Goal: Information Seeking & Learning: Learn about a topic

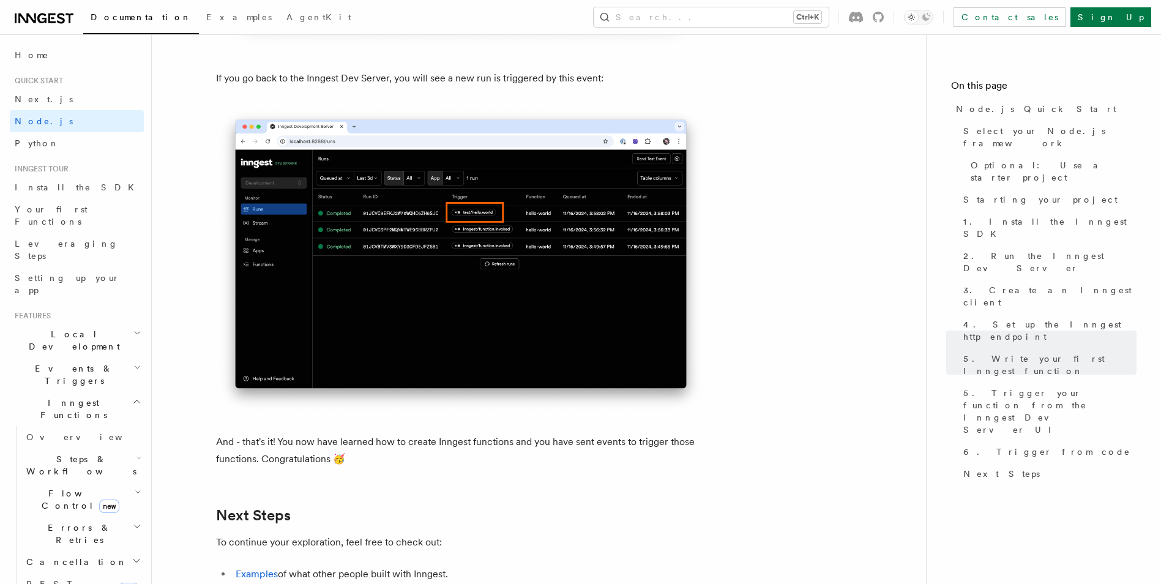
click at [89, 453] on span "Steps & Workflows" at bounding box center [78, 465] width 115 height 24
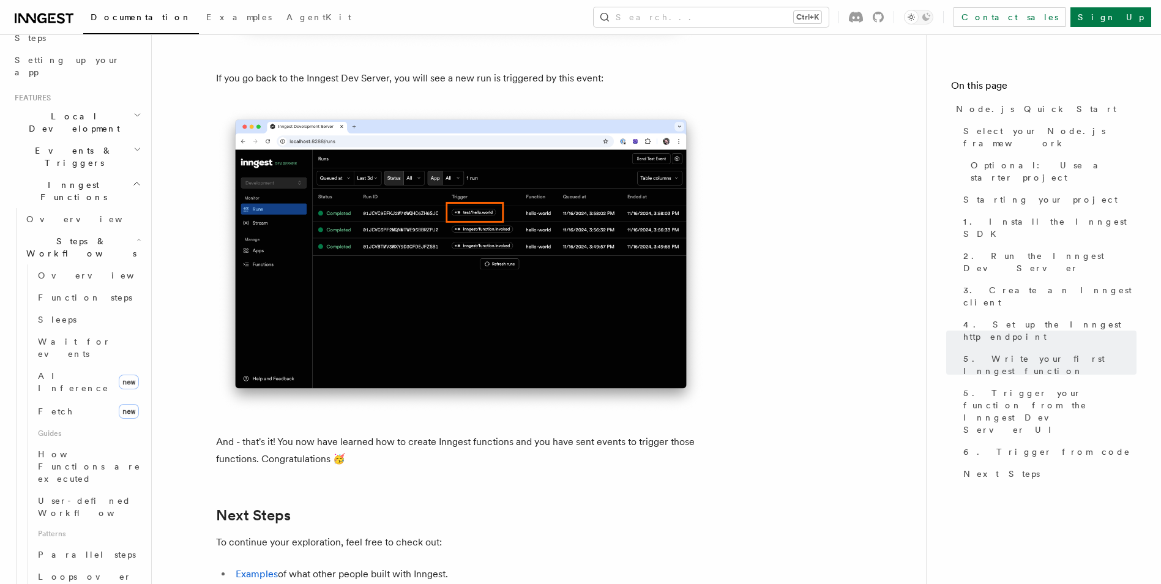
scroll to position [224, 0]
click at [72, 393] on link "Fetch new" at bounding box center [88, 405] width 111 height 24
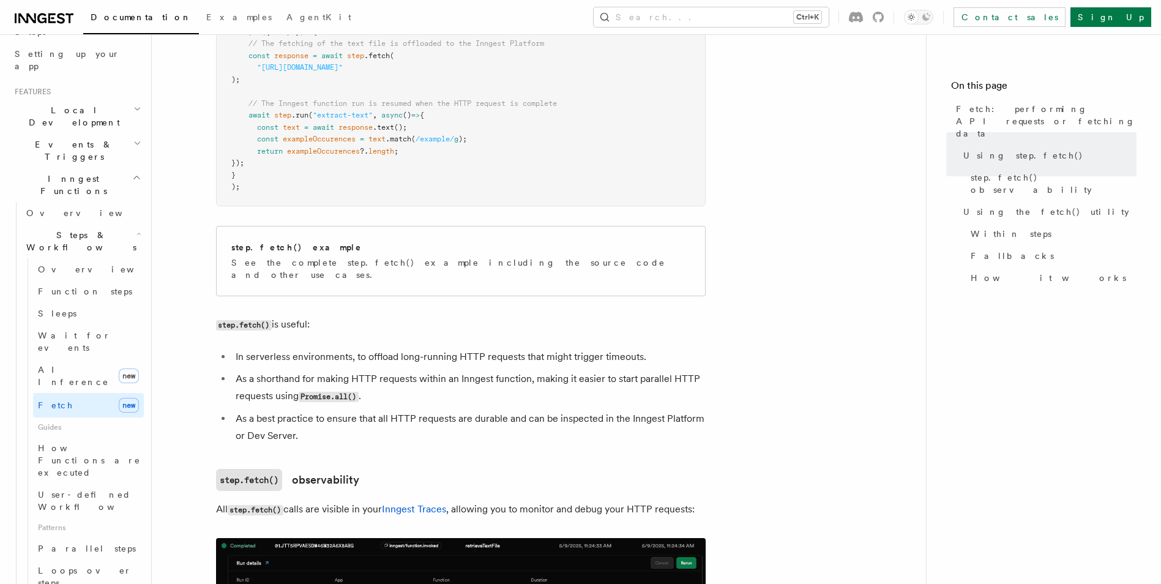
scroll to position [612, 0]
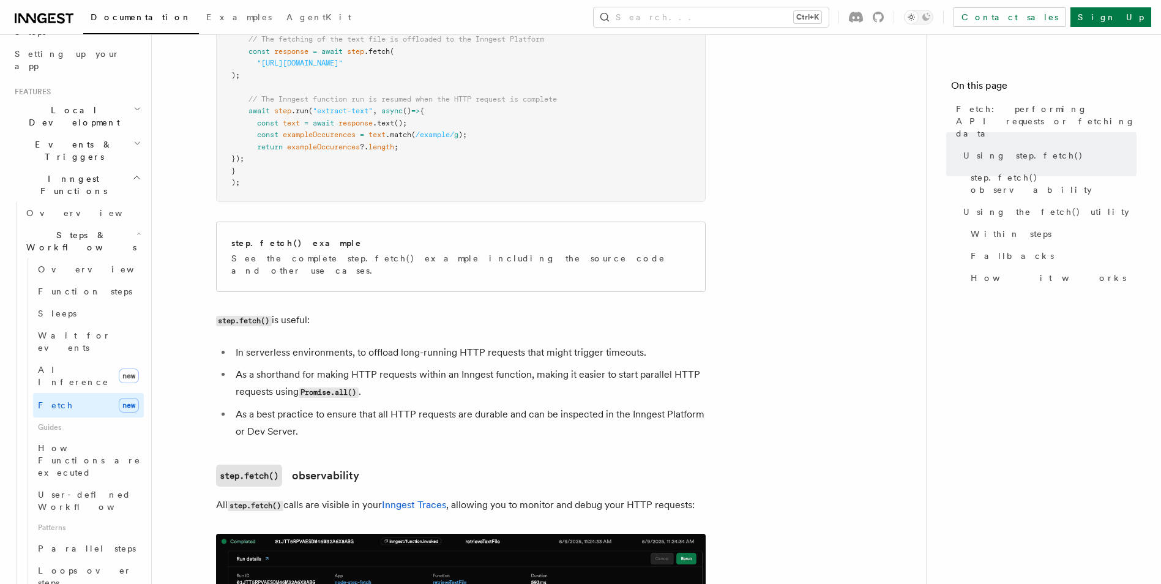
click at [258, 349] on ul "In serverless environments, to offload long-running HTTP requests that might tr…" at bounding box center [461, 392] width 490 height 96
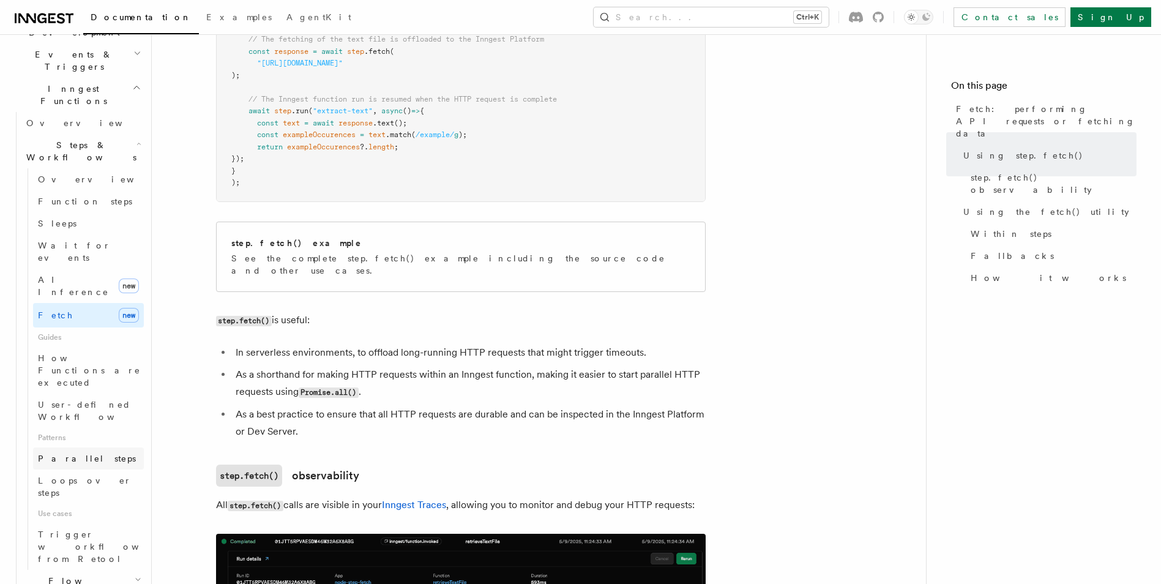
scroll to position [347, 0]
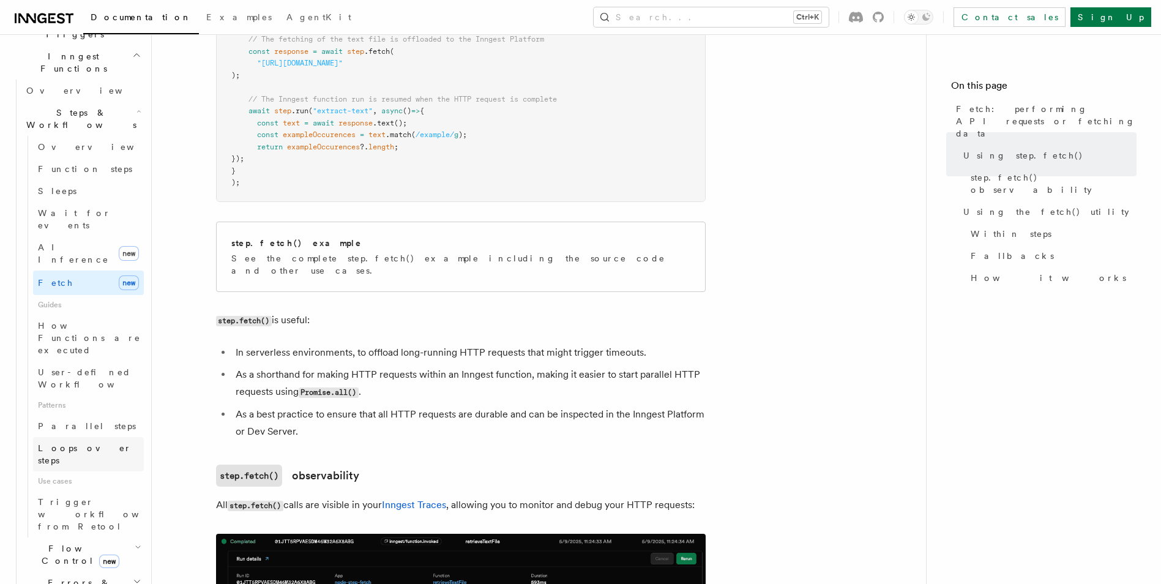
click at [95, 443] on span "Loops over steps" at bounding box center [85, 454] width 94 height 22
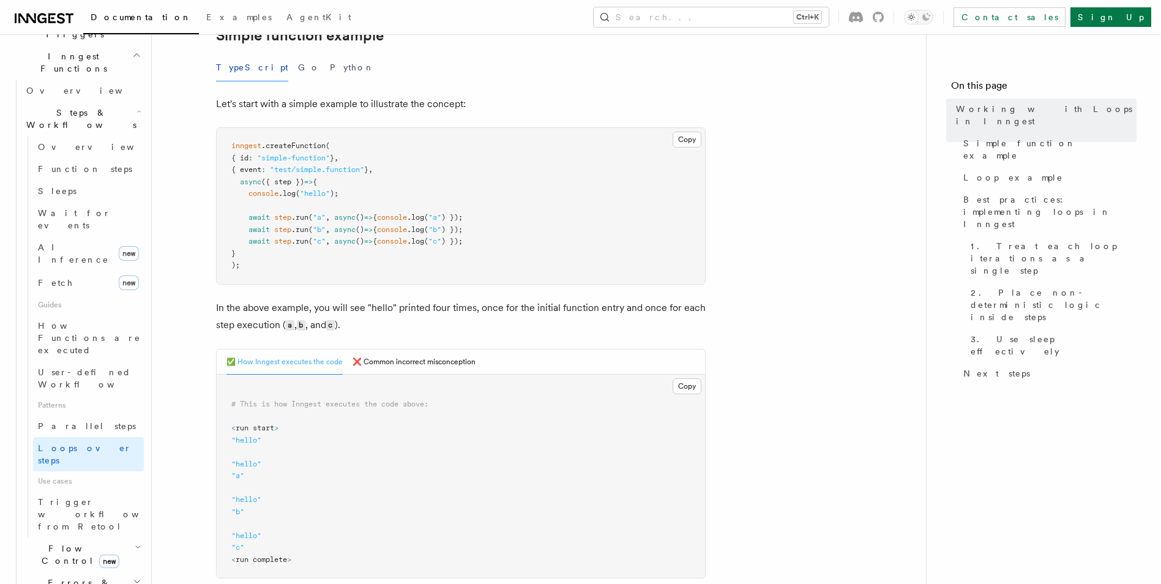
scroll to position [245, 0]
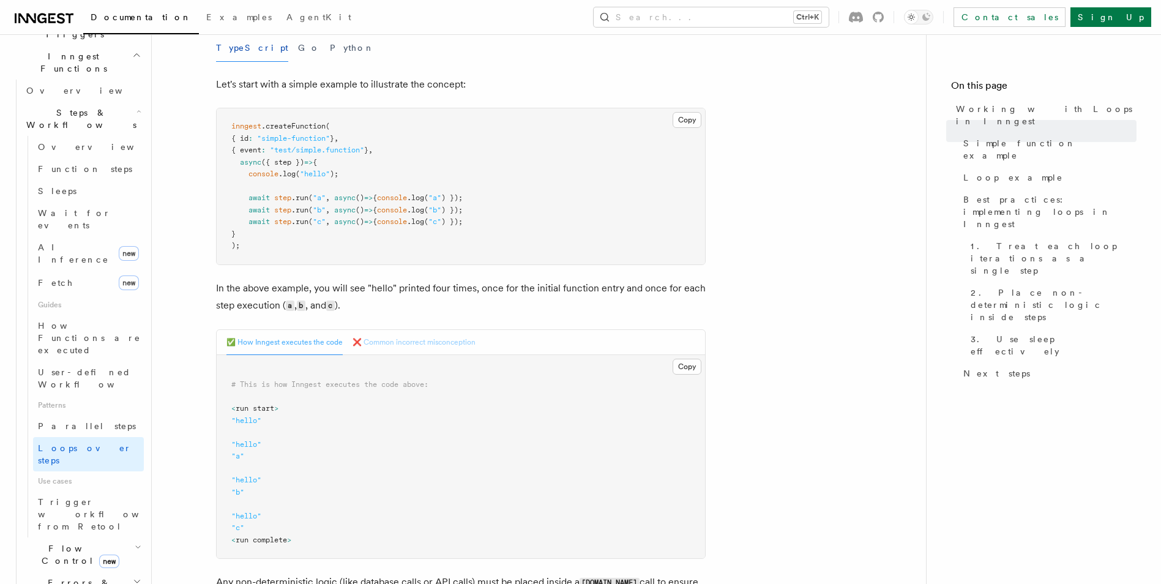
click at [405, 337] on button "❌ Common incorrect misconception" at bounding box center [414, 342] width 123 height 25
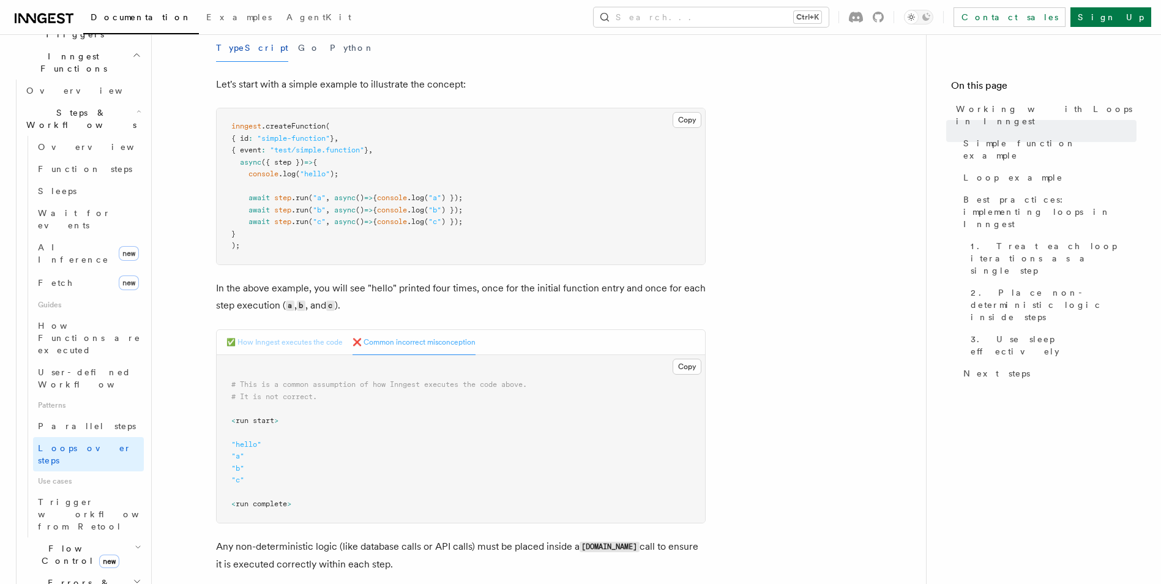
click at [313, 340] on button "✅ How Inngest executes the code" at bounding box center [285, 342] width 116 height 25
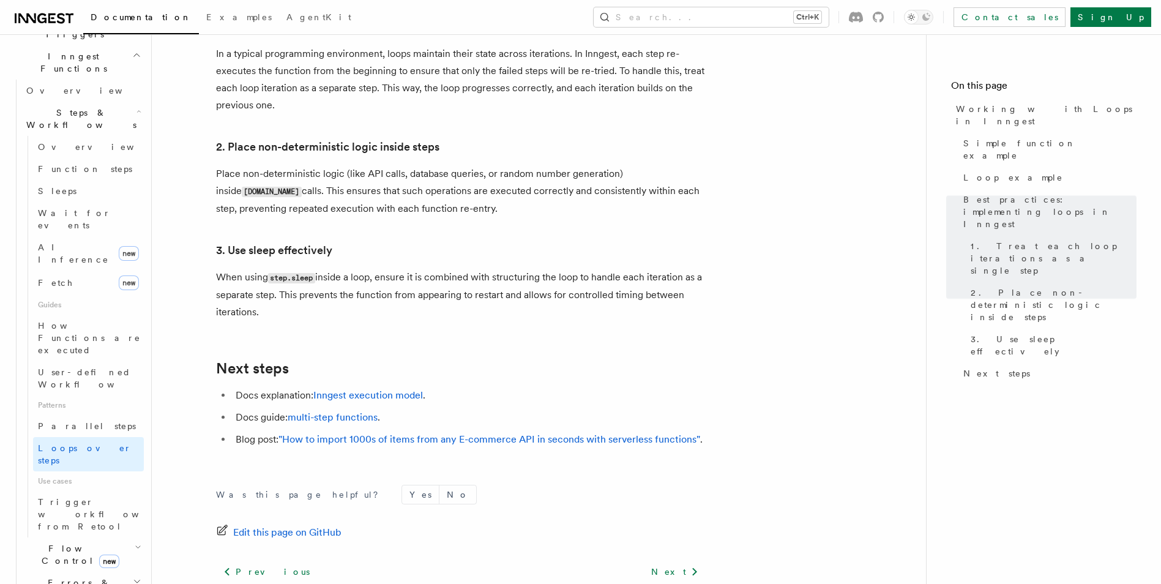
scroll to position [2020, 0]
click at [58, 538] on h2 "Flow Control new" at bounding box center [82, 555] width 122 height 34
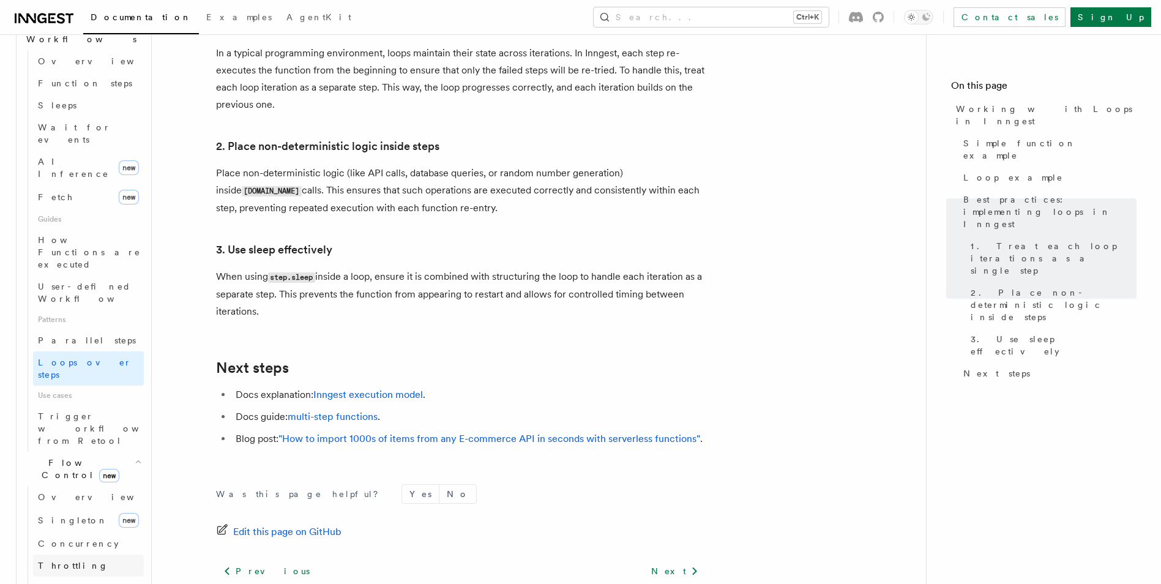
scroll to position [469, 0]
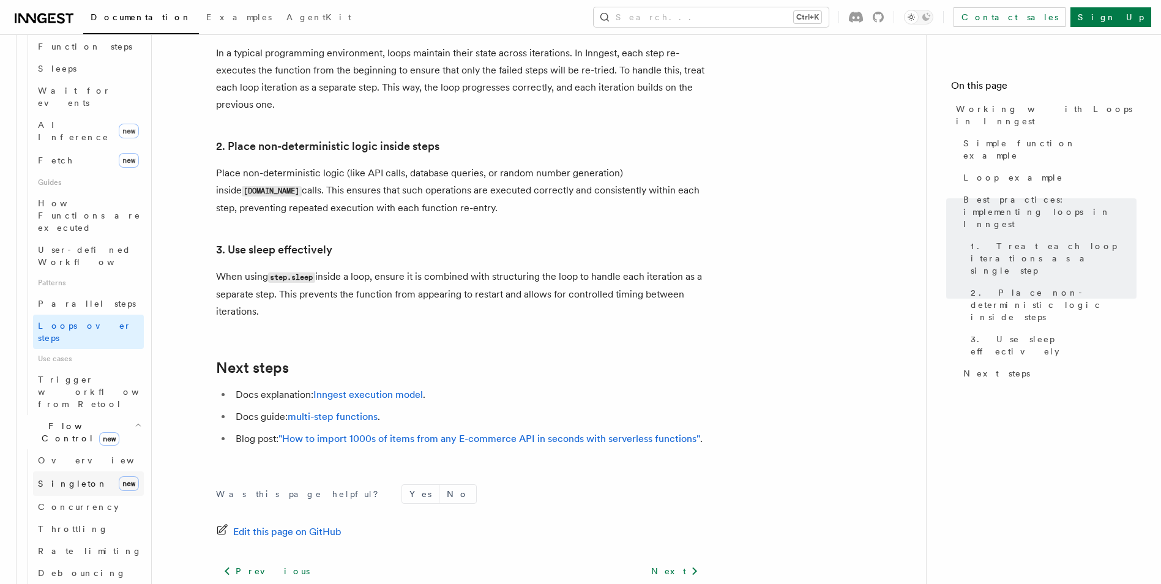
click at [78, 471] on link "Singleton new" at bounding box center [88, 483] width 111 height 24
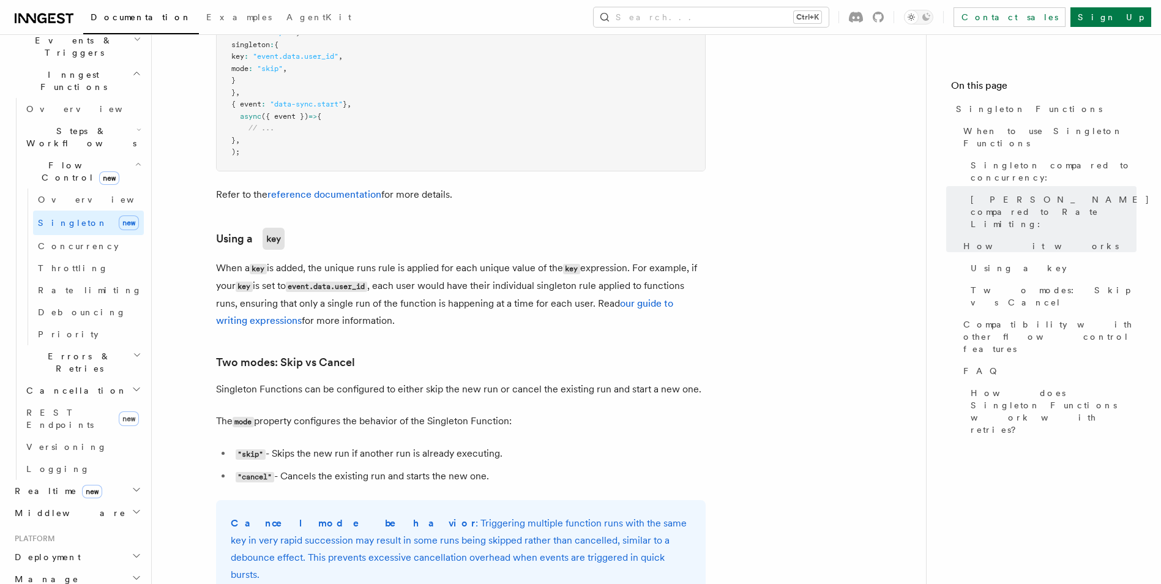
scroll to position [285, 0]
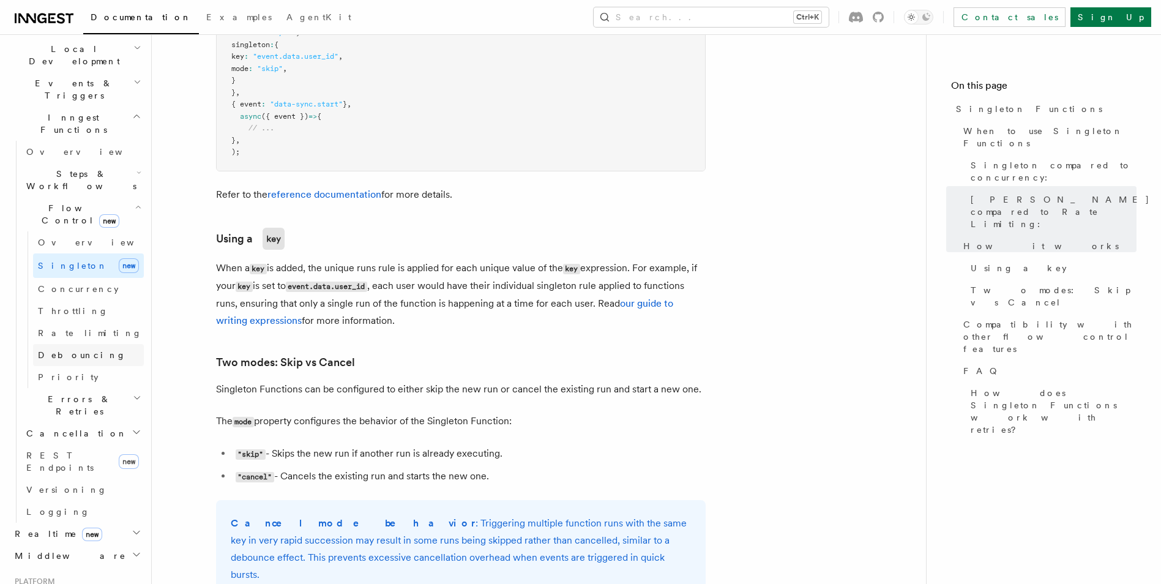
click at [97, 344] on link "Debouncing" at bounding box center [88, 355] width 111 height 22
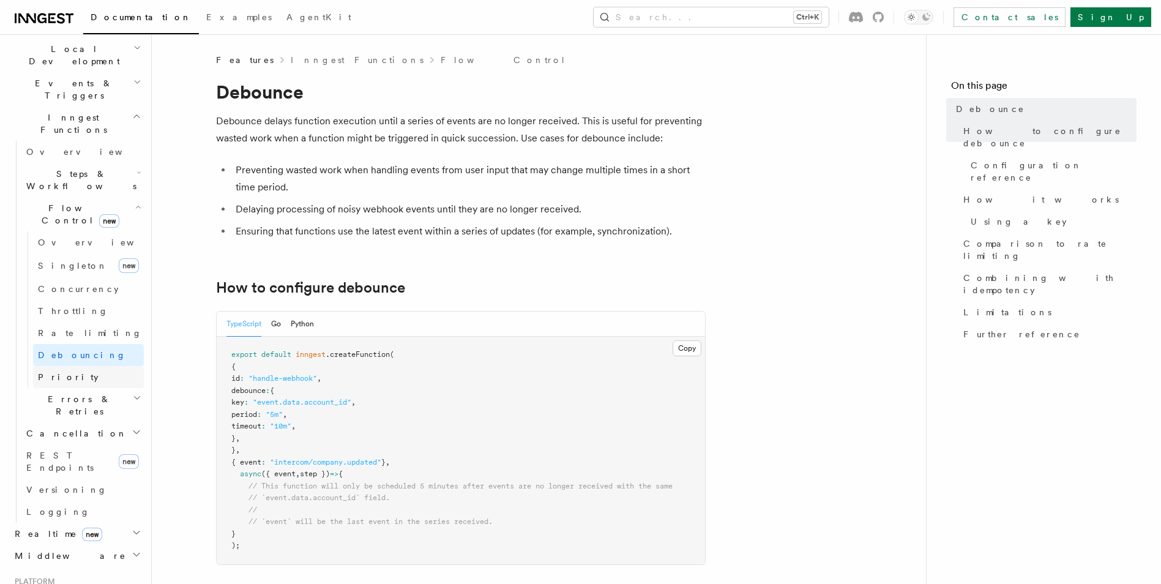
click at [109, 366] on link "Priority" at bounding box center [88, 377] width 111 height 22
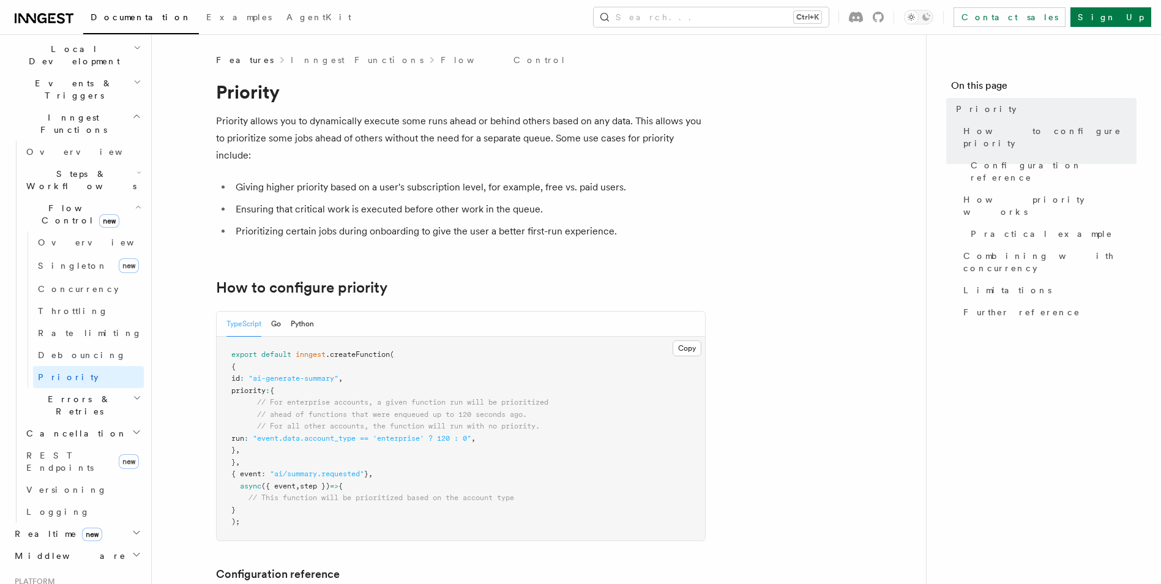
click at [97, 422] on h2 "Cancellation" at bounding box center [82, 433] width 122 height 22
click at [102, 507] on span "Cancel on events" at bounding box center [78, 518] width 80 height 22
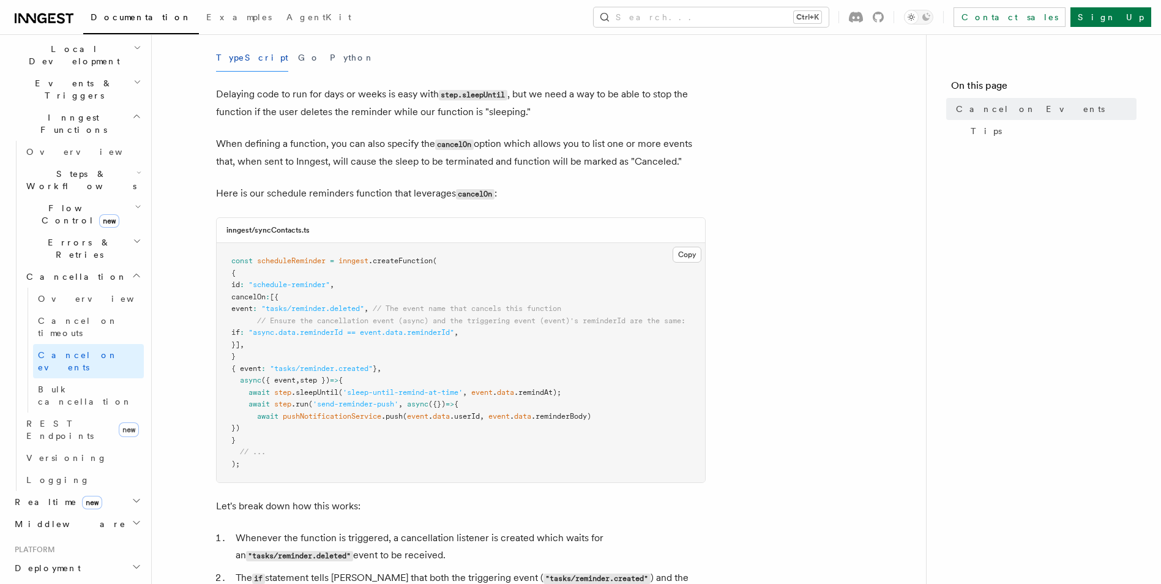
scroll to position [245, 0]
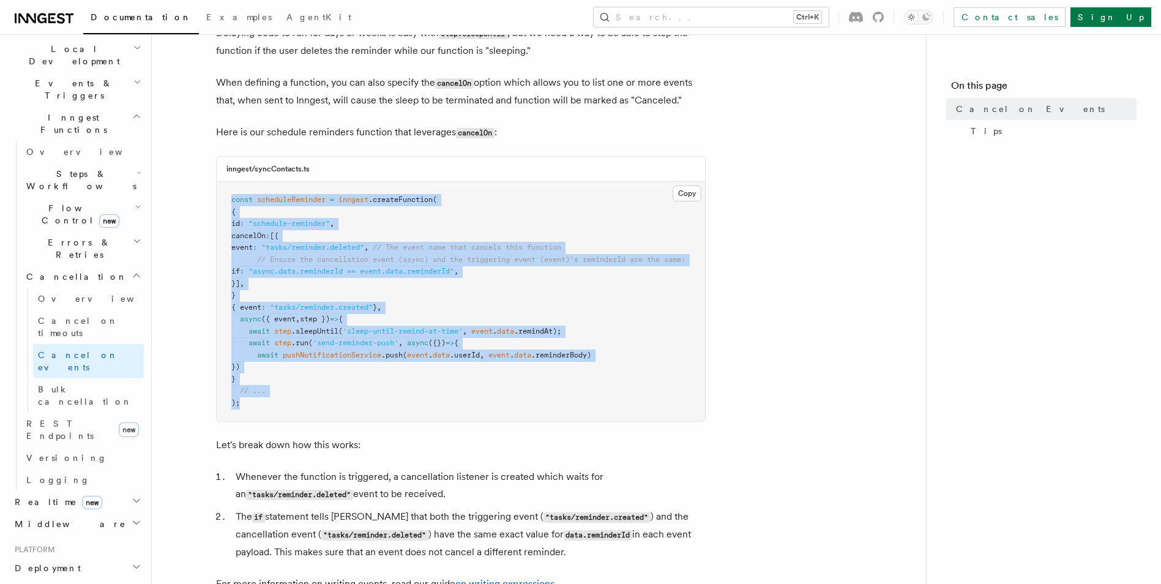
drag, startPoint x: 263, startPoint y: 407, endPoint x: 232, endPoint y: 205, distance: 204.4
click at [232, 205] on pre "const scheduleReminder = inngest .createFunction ( { id : "schedule-reminder" ,…" at bounding box center [461, 301] width 489 height 239
drag, startPoint x: 232, startPoint y: 205, endPoint x: 244, endPoint y: 204, distance: 11.7
copy code "const scheduleReminder = inngest .createFunction ( { id : "schedule-reminder" ,…"
click at [224, 298] on pre "const scheduleReminder = inngest .createFunction ( { id : "schedule-reminder" ,…" at bounding box center [461, 301] width 489 height 239
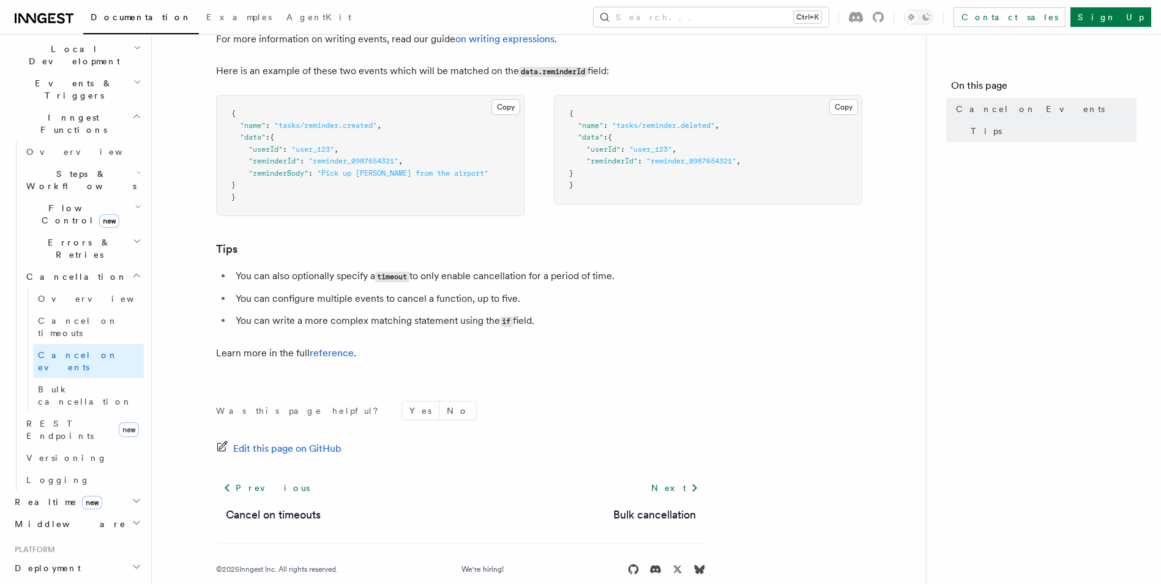
scroll to position [796, 0]
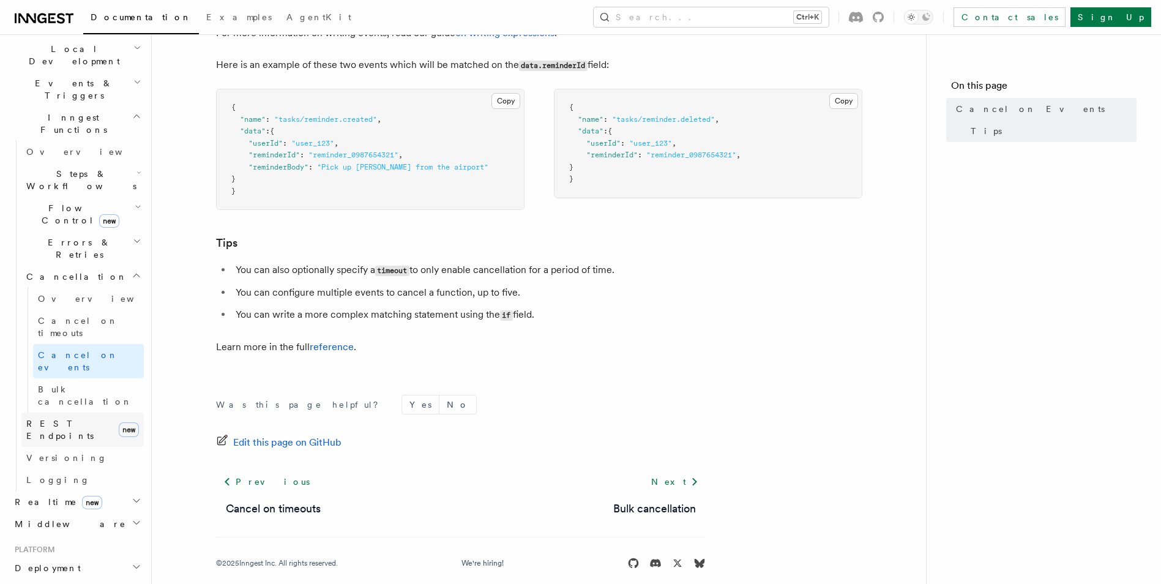
click at [95, 413] on link "REST Endpoints new" at bounding box center [82, 430] width 122 height 34
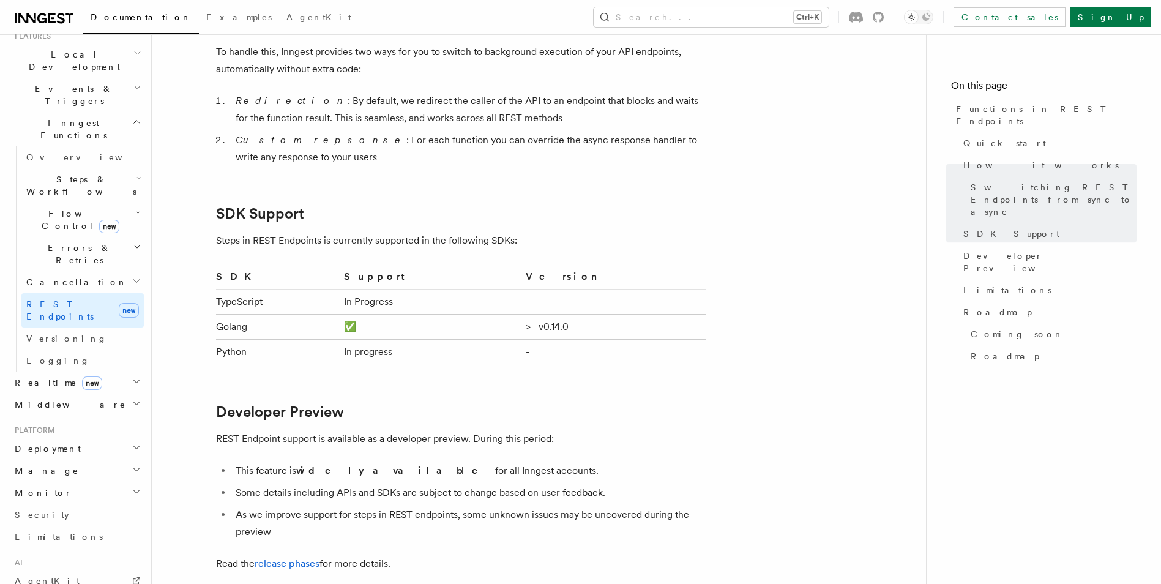
scroll to position [276, 0]
click at [113, 375] on h2 "Realtime new" at bounding box center [77, 386] width 134 height 22
click at [98, 397] on link "Overview" at bounding box center [82, 408] width 122 height 22
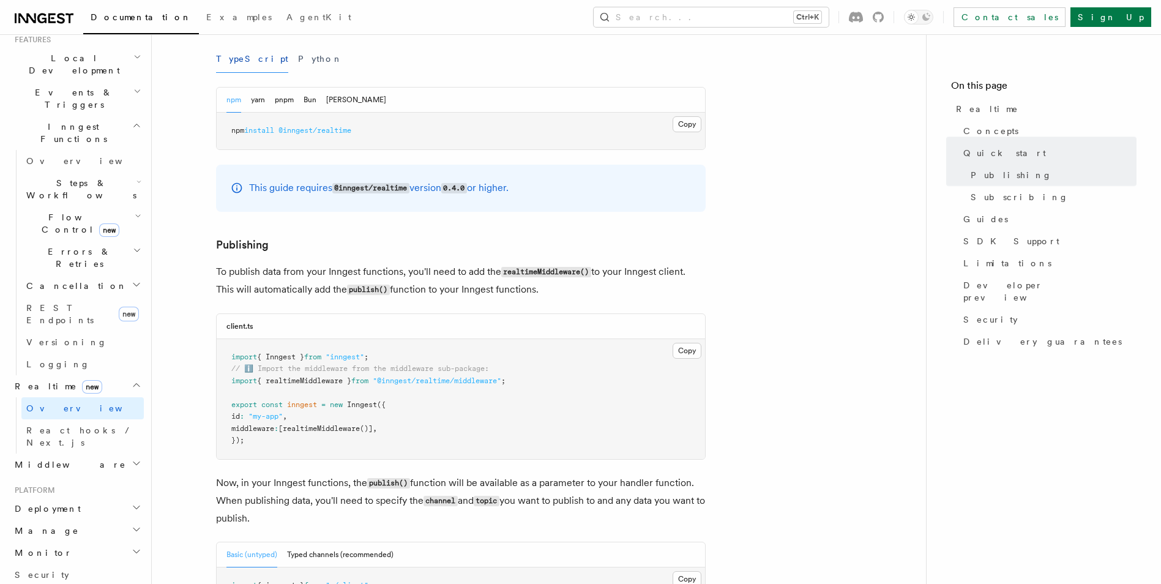
scroll to position [612, 0]
click at [93, 426] on span "React hooks / Next.js" at bounding box center [80, 437] width 108 height 22
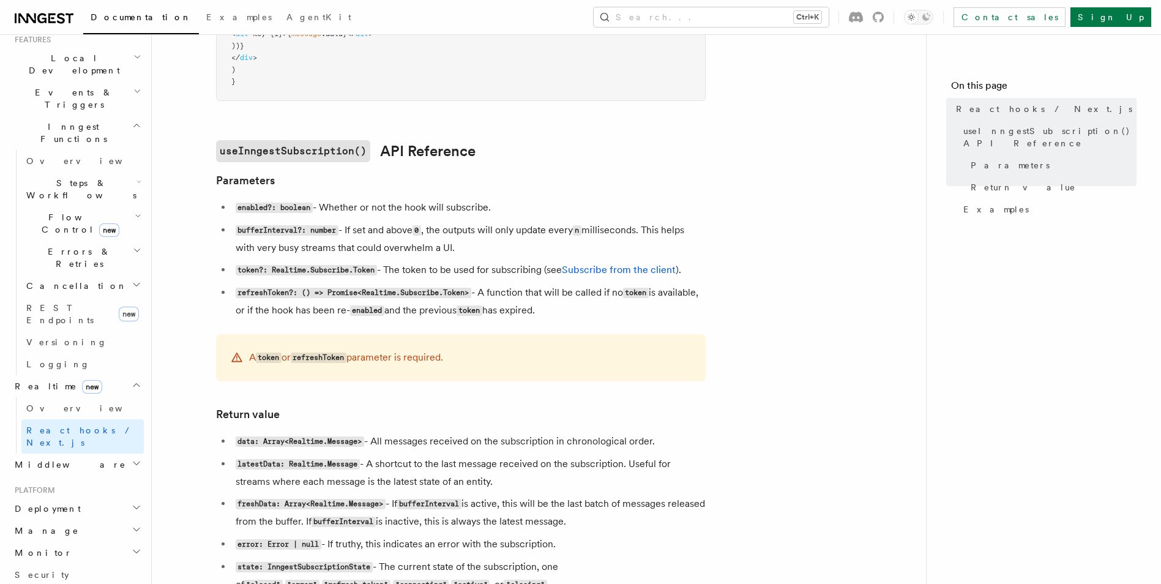
scroll to position [735, 0]
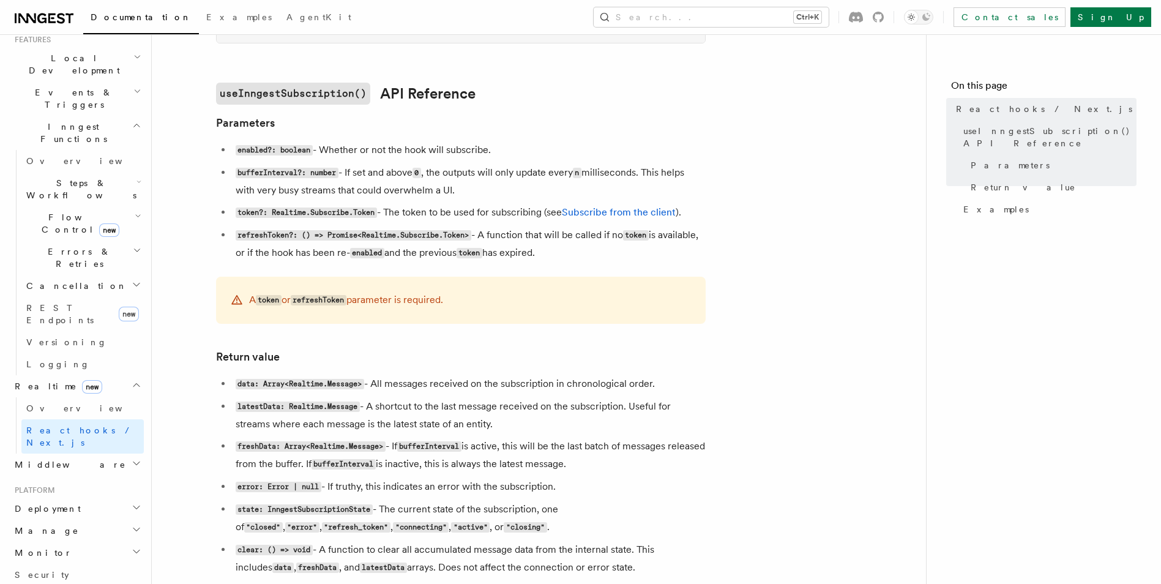
click at [107, 498] on h2 "Deployment" at bounding box center [77, 509] width 134 height 22
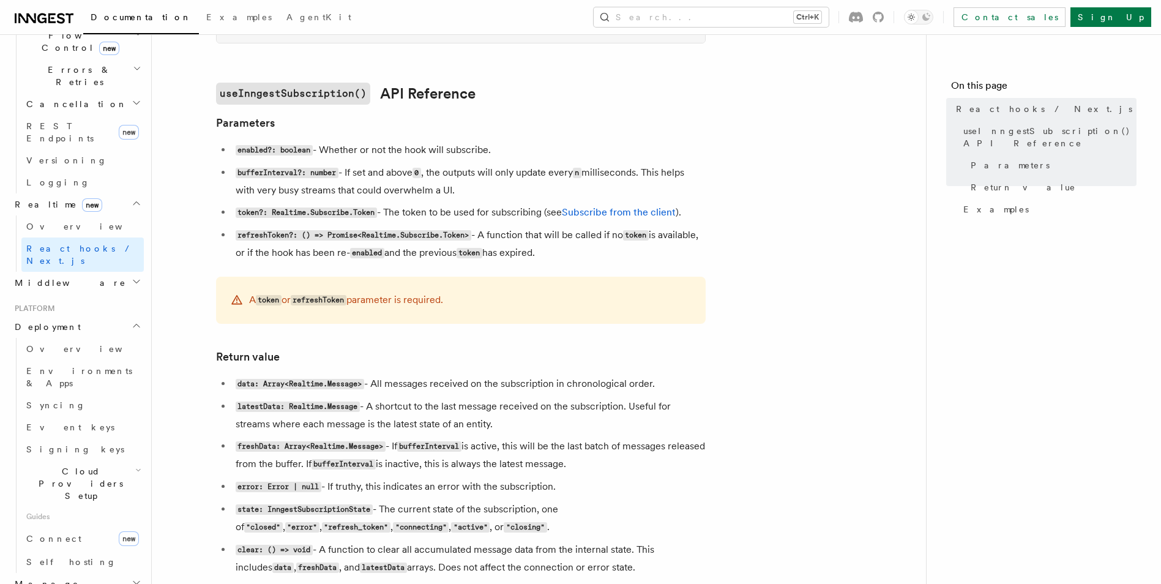
scroll to position [460, 0]
click at [66, 336] on link "Overview" at bounding box center [82, 347] width 122 height 22
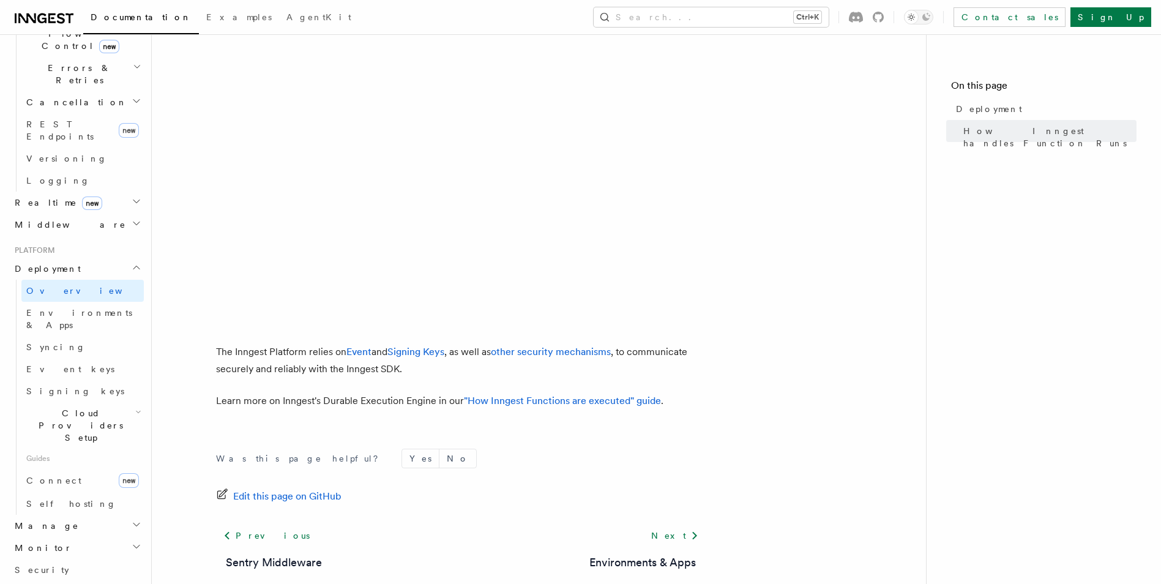
scroll to position [460, 0]
click at [95, 302] on link "Environments & Apps" at bounding box center [82, 319] width 122 height 34
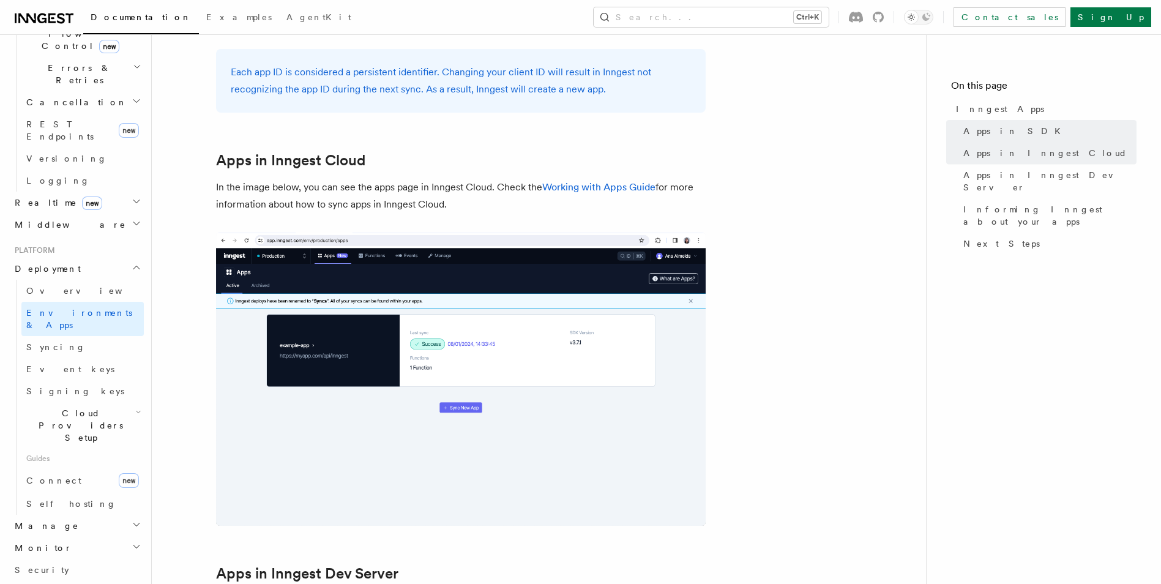
scroll to position [918, 0]
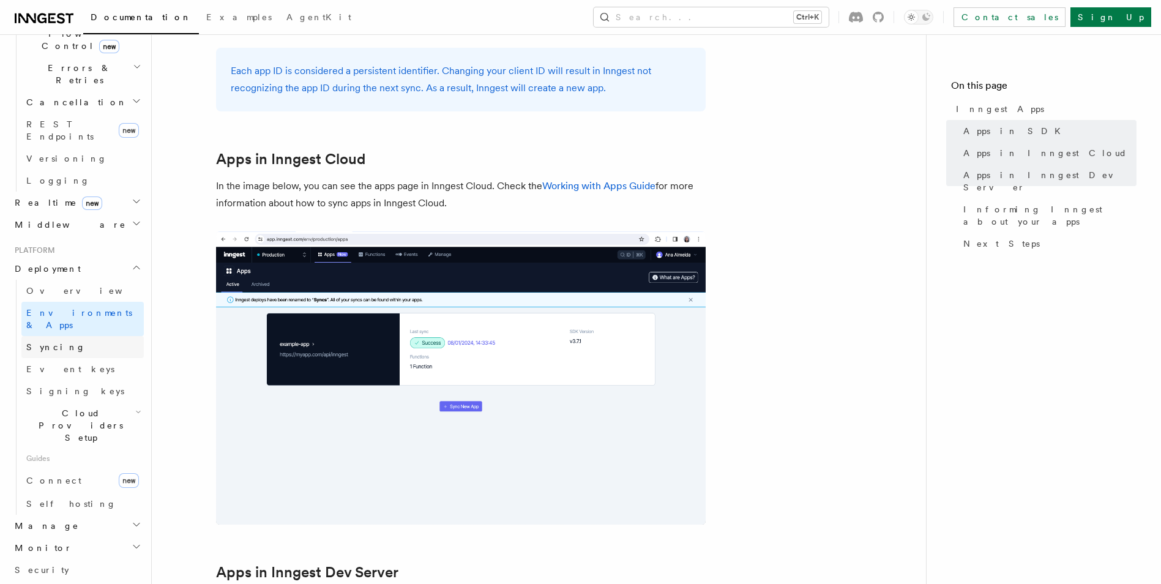
click at [91, 336] on link "Syncing" at bounding box center [82, 347] width 122 height 22
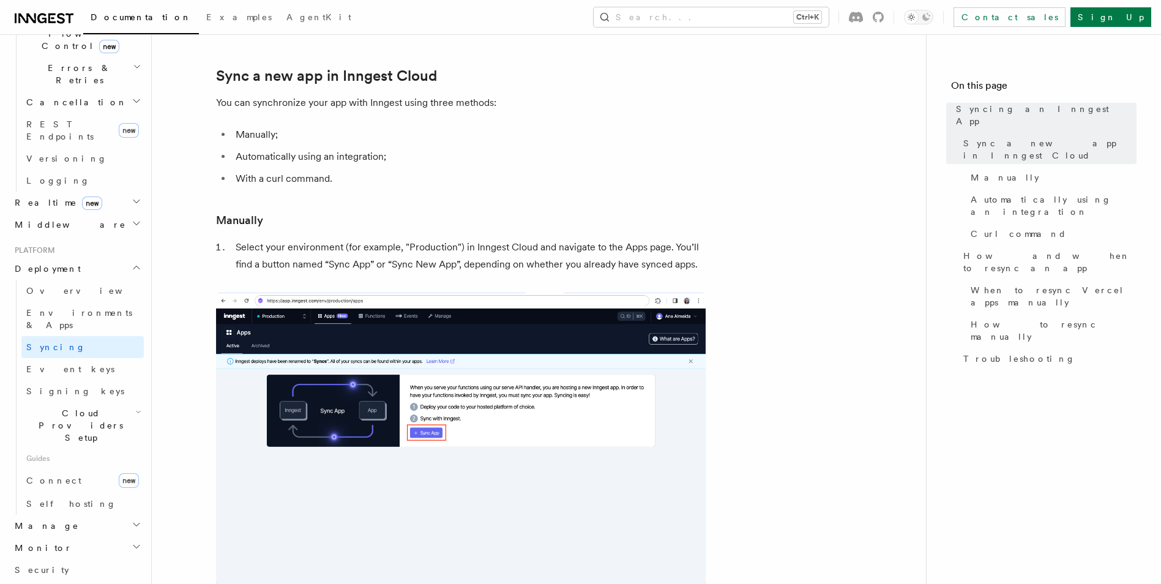
scroll to position [245, 0]
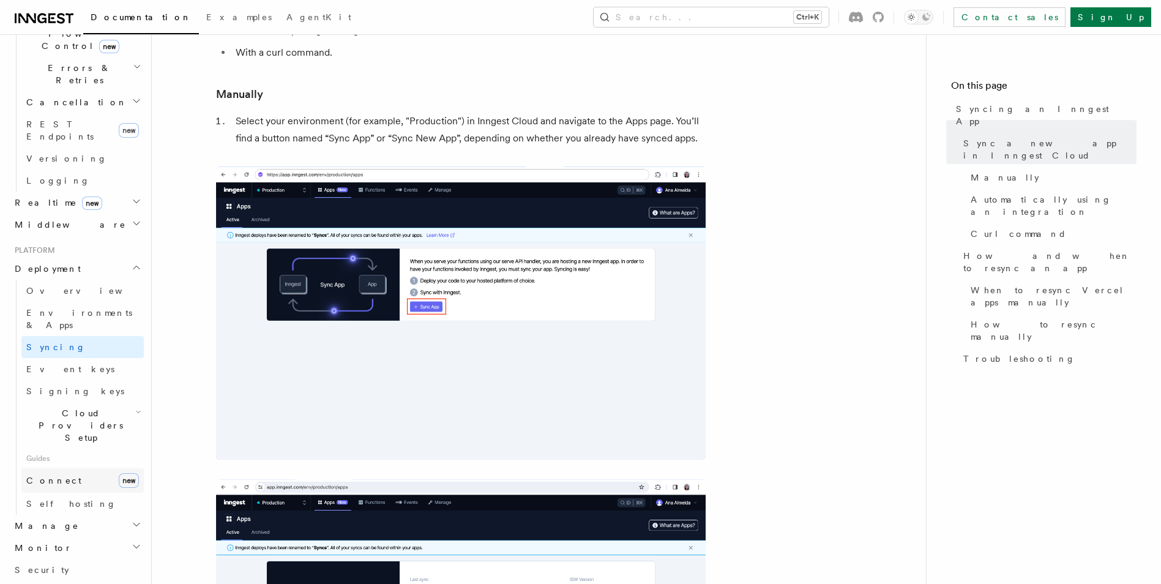
click at [84, 468] on link "Connect new" at bounding box center [82, 480] width 122 height 24
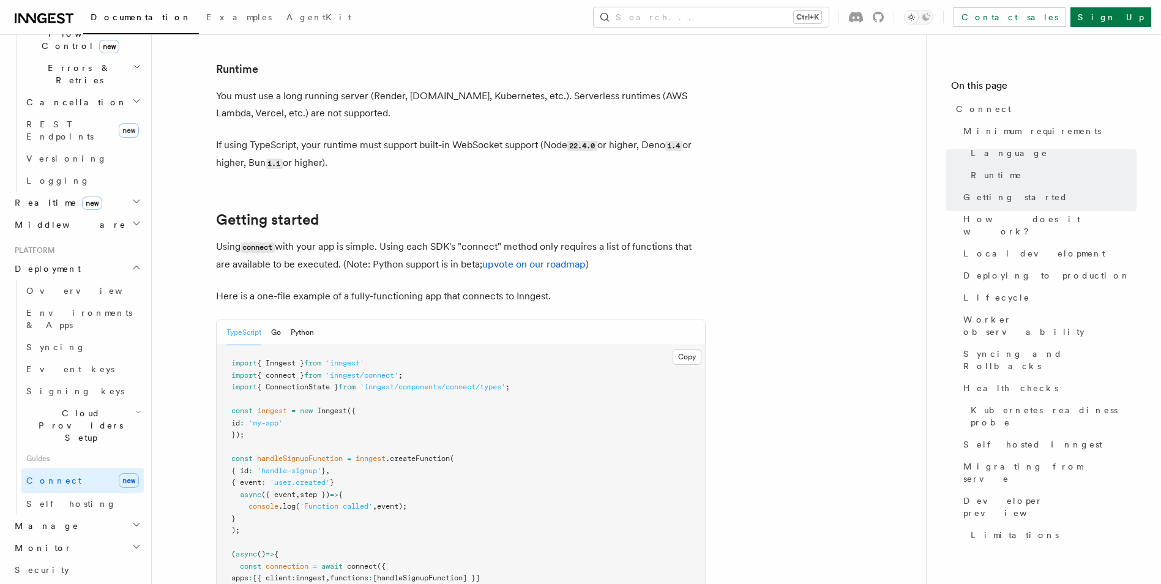
scroll to position [735, 0]
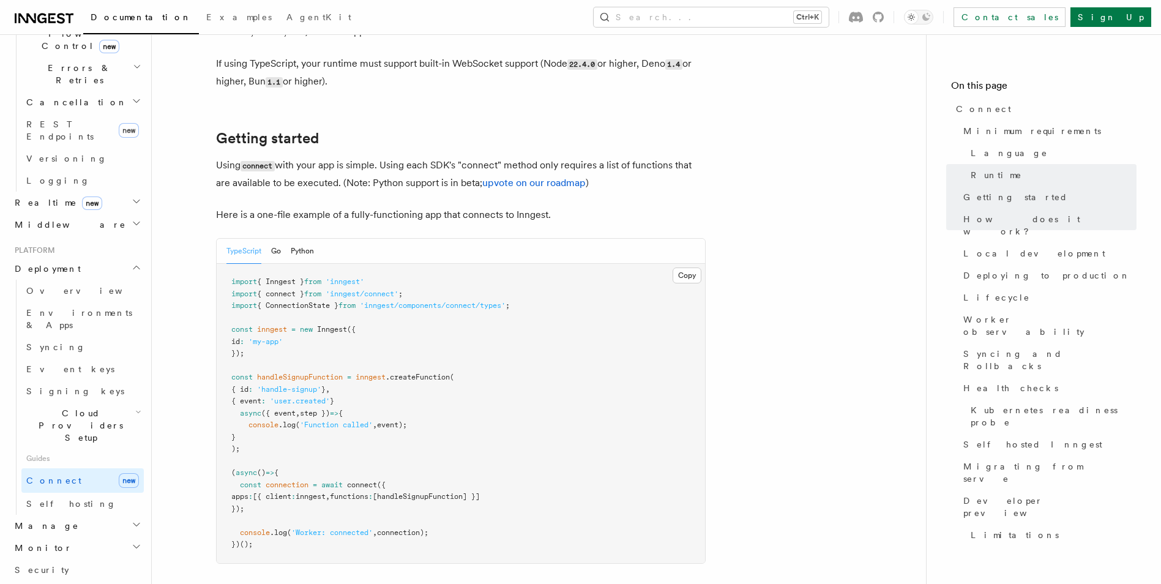
click at [280, 290] on span "{ connect }" at bounding box center [280, 294] width 47 height 9
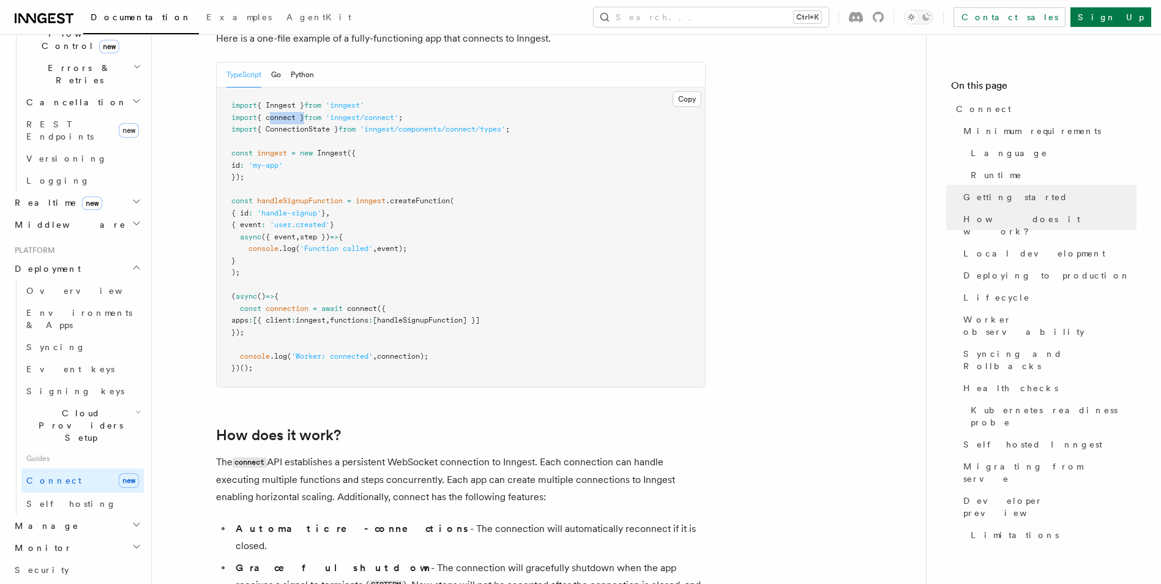
scroll to position [918, 0]
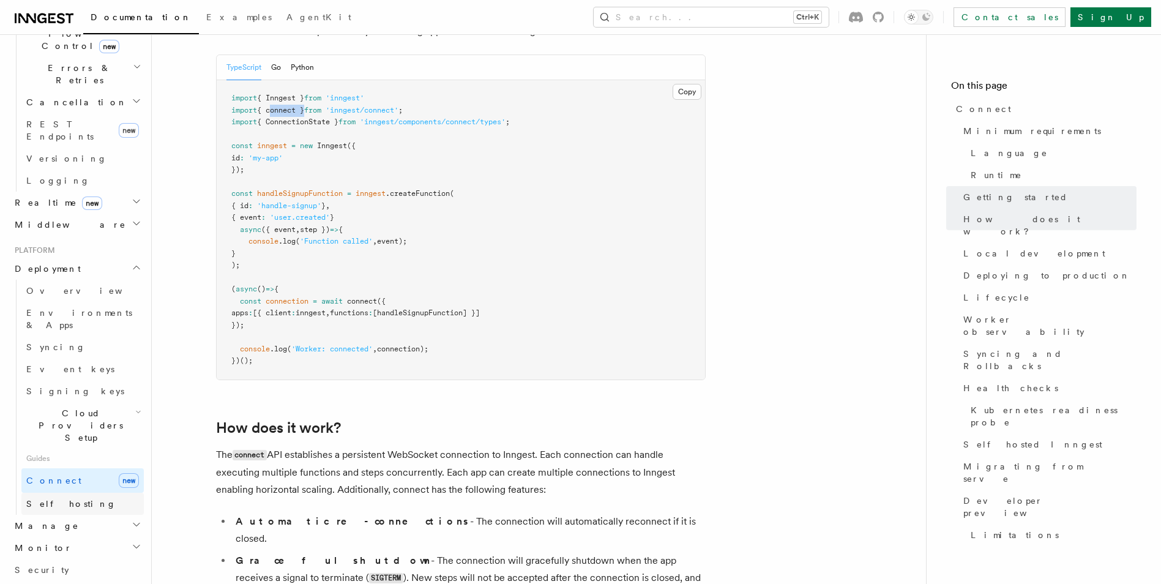
click at [84, 493] on link "Self hosting" at bounding box center [82, 504] width 122 height 22
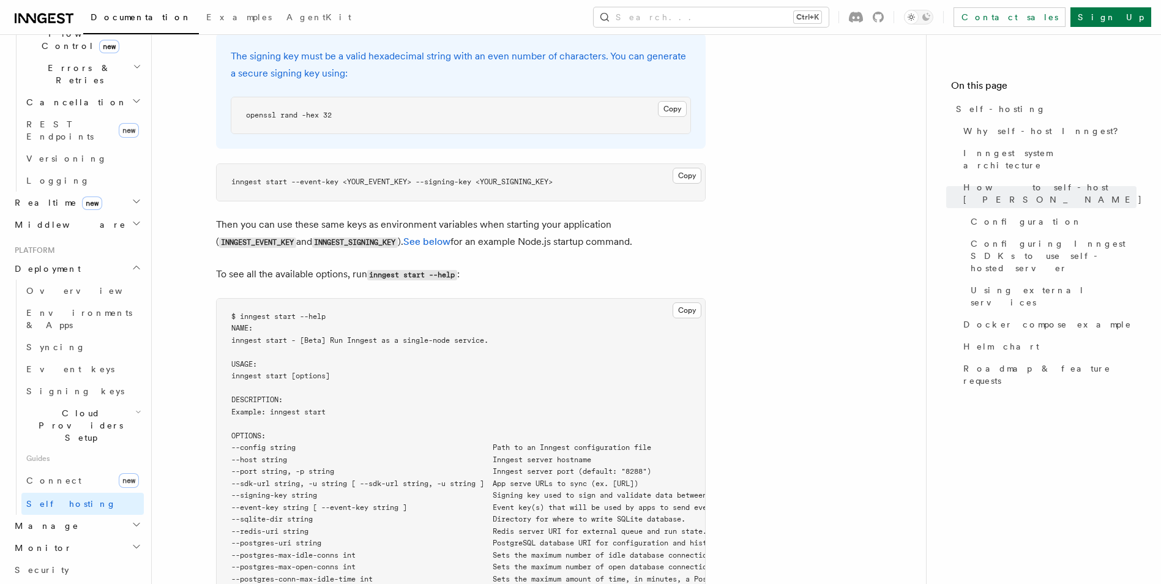
scroll to position [1898, 0]
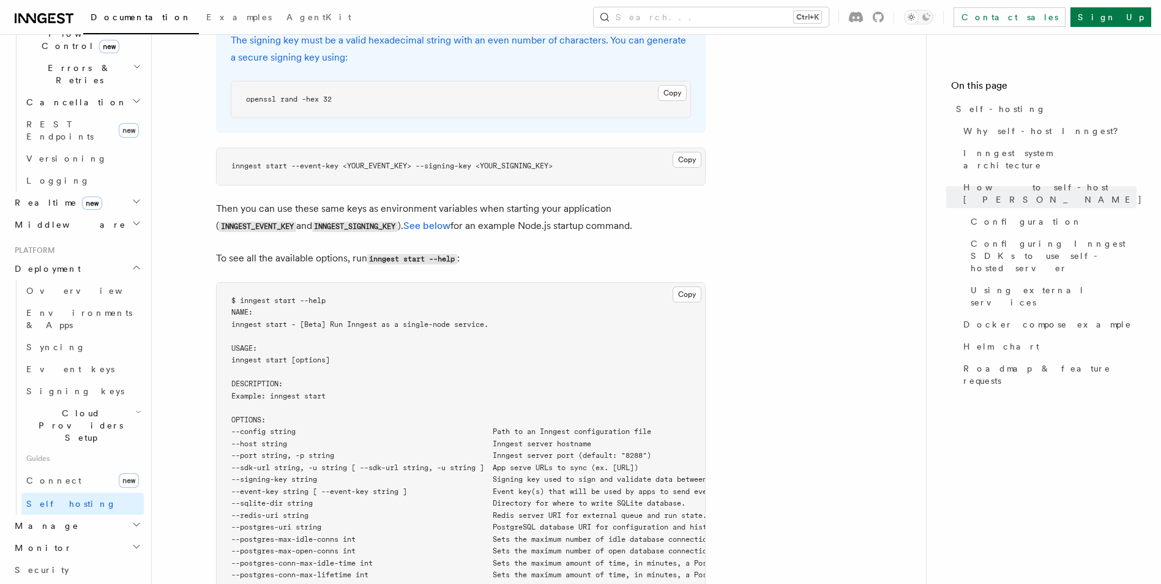
click at [100, 515] on h2 "Manage" at bounding box center [77, 526] width 134 height 22
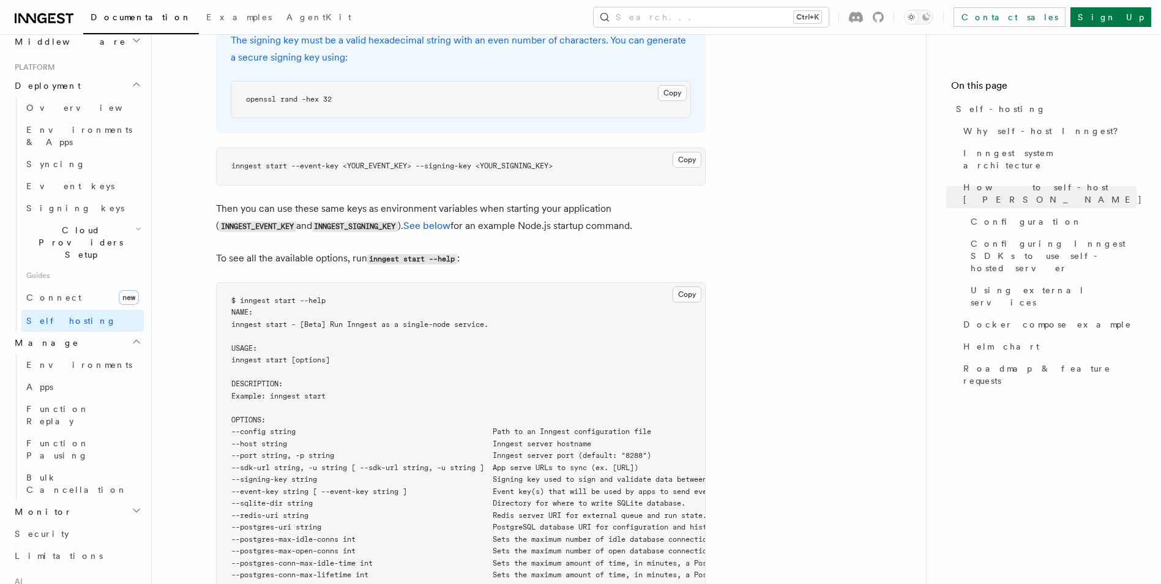
scroll to position [643, 0]
click at [108, 500] on h2 "Monitor" at bounding box center [77, 511] width 134 height 22
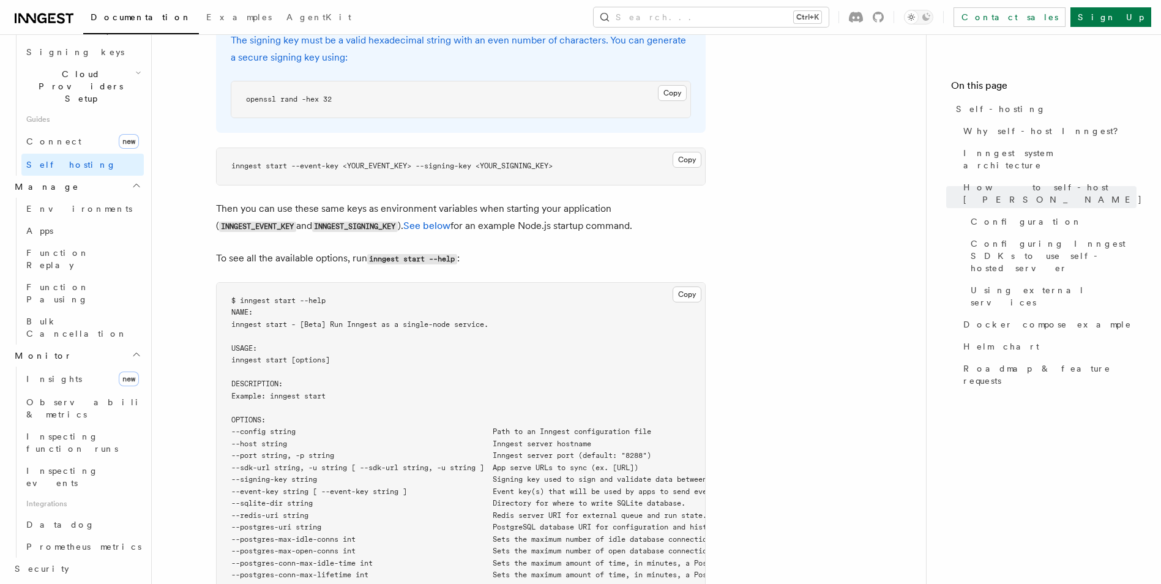
scroll to position [883, 0]
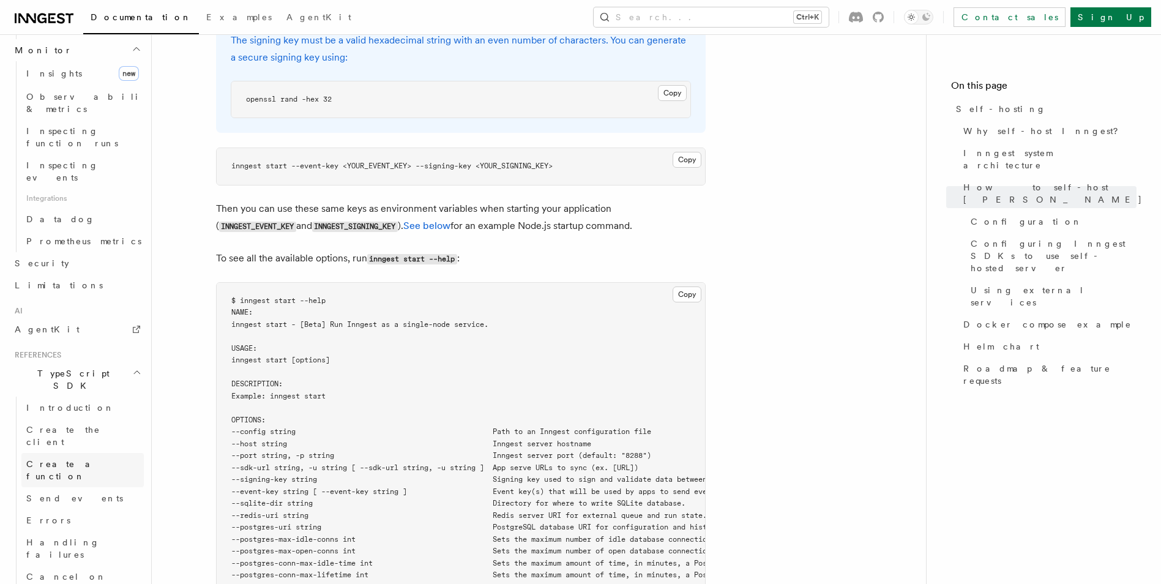
scroll to position [1128, 0]
click at [73, 469] on span "Send events" at bounding box center [74, 475] width 97 height 12
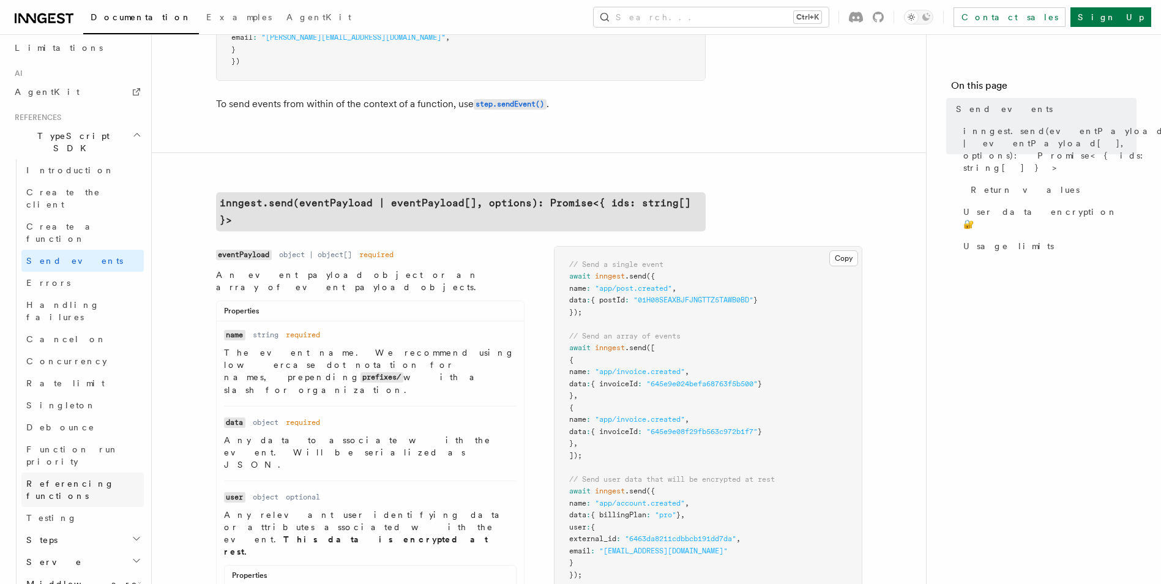
scroll to position [694, 0]
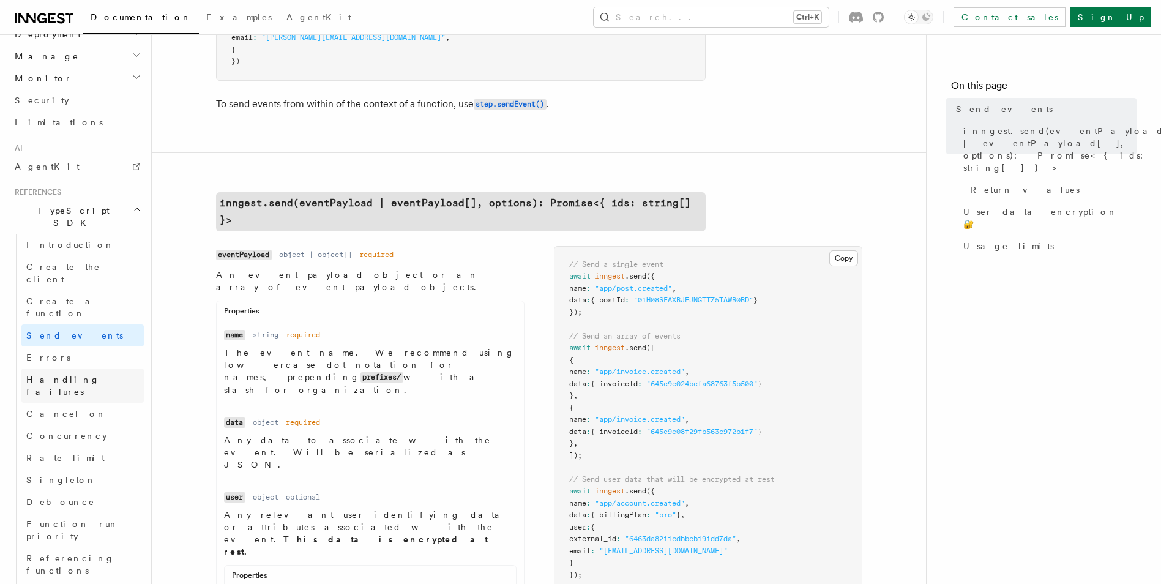
click at [79, 369] on link "Handling failures" at bounding box center [82, 386] width 122 height 34
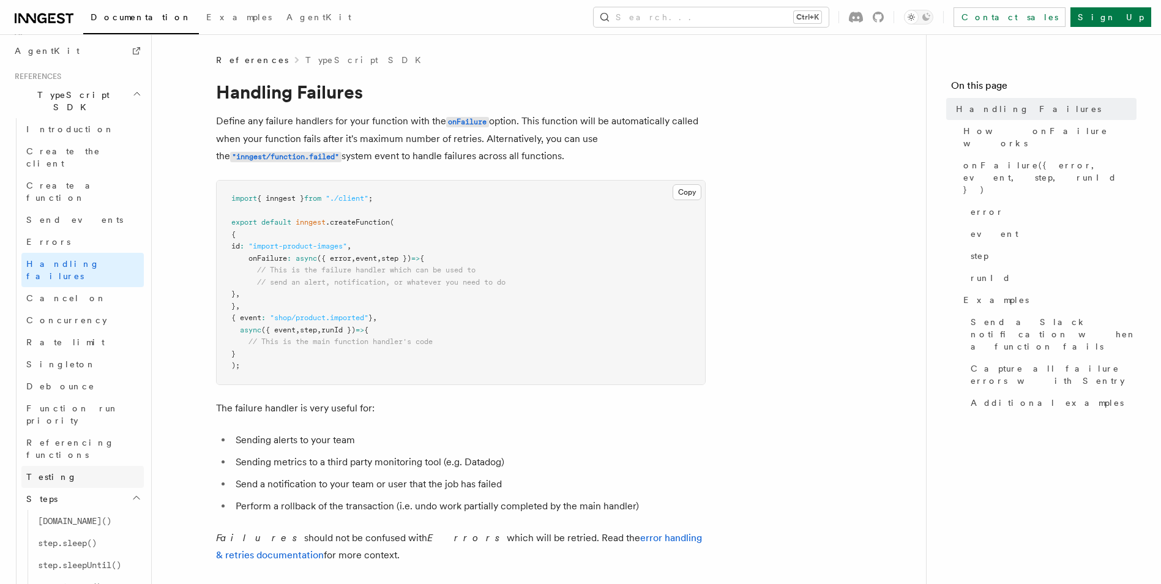
scroll to position [817, 0]
click at [102, 553] on span "step.sleepUntil()" at bounding box center [79, 558] width 83 height 10
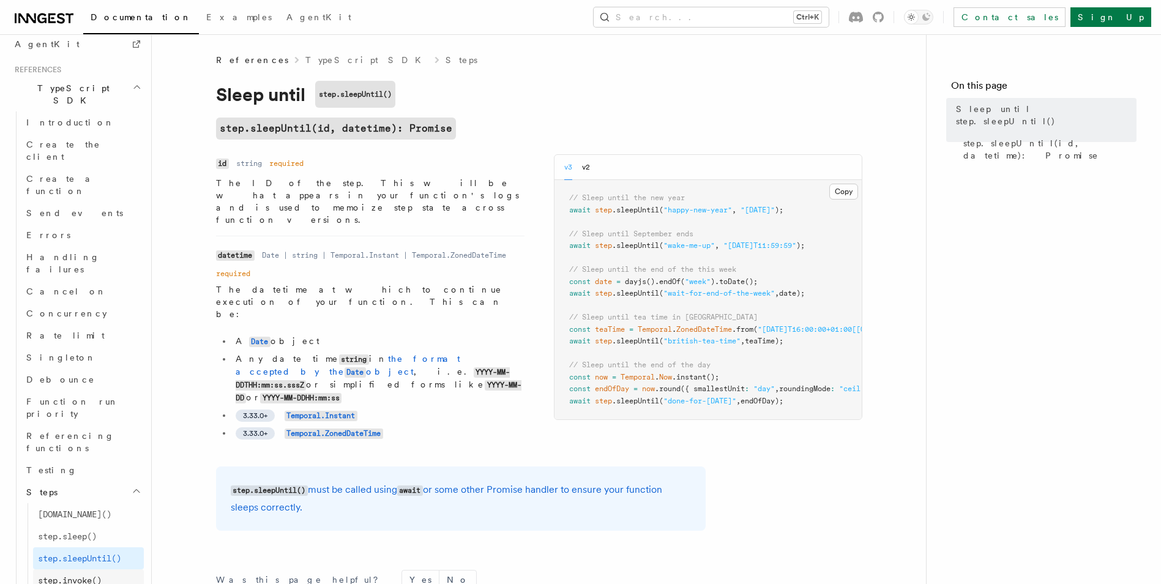
click at [83, 576] on span "step.invoke()" at bounding box center [70, 581] width 64 height 10
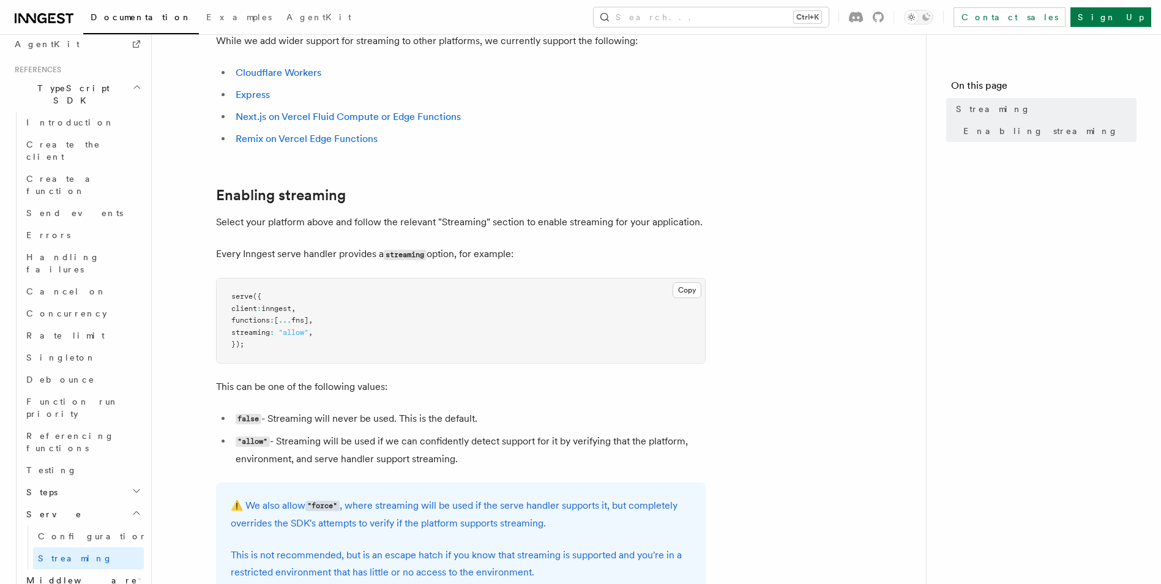
scroll to position [184, 0]
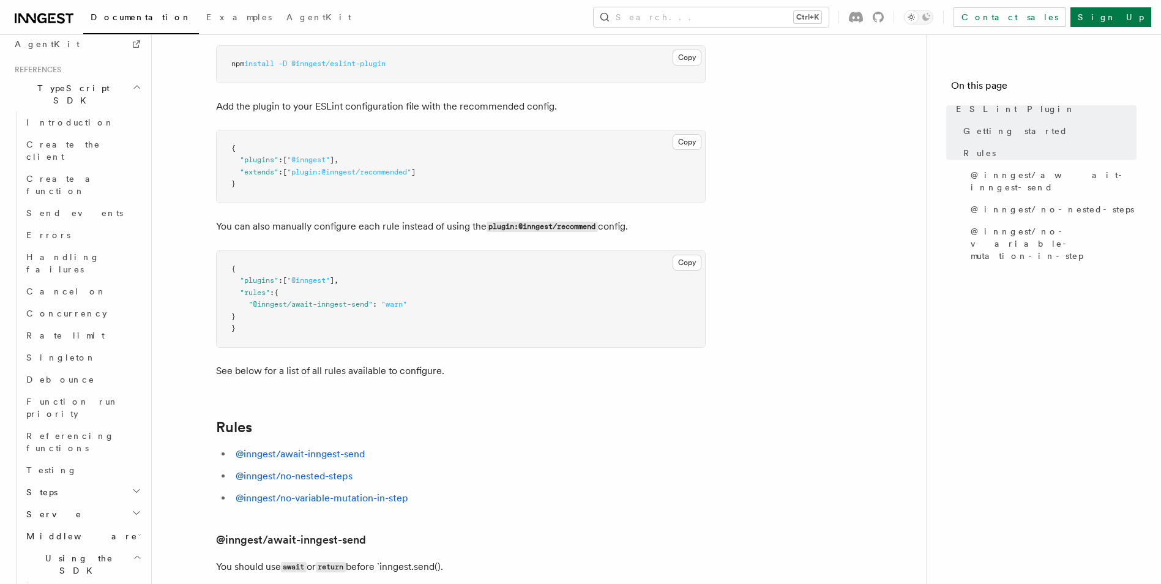
scroll to position [245, 0]
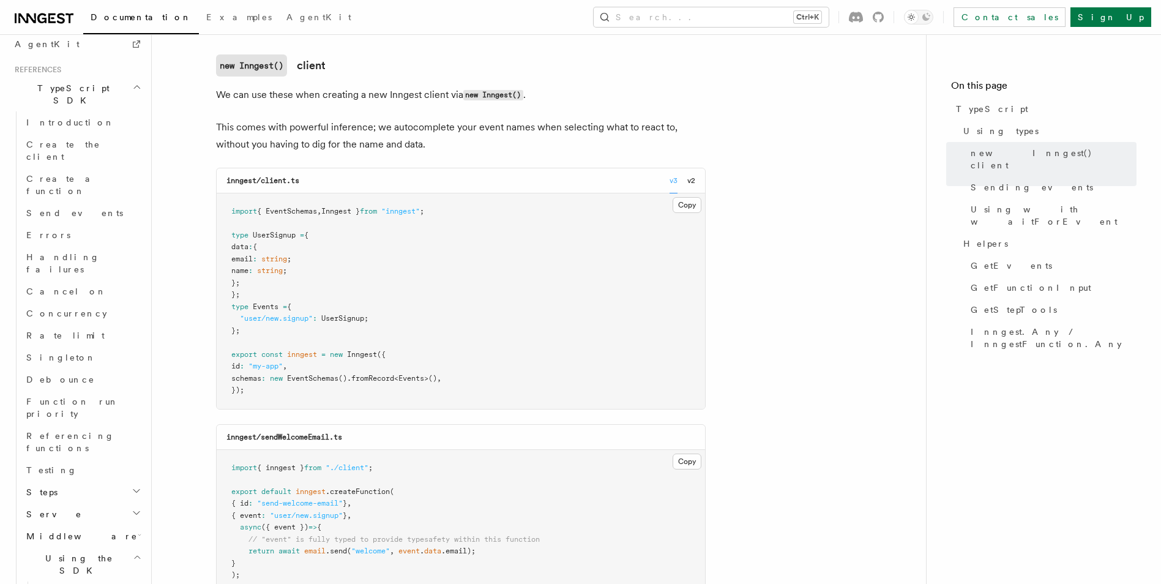
scroll to position [306, 0]
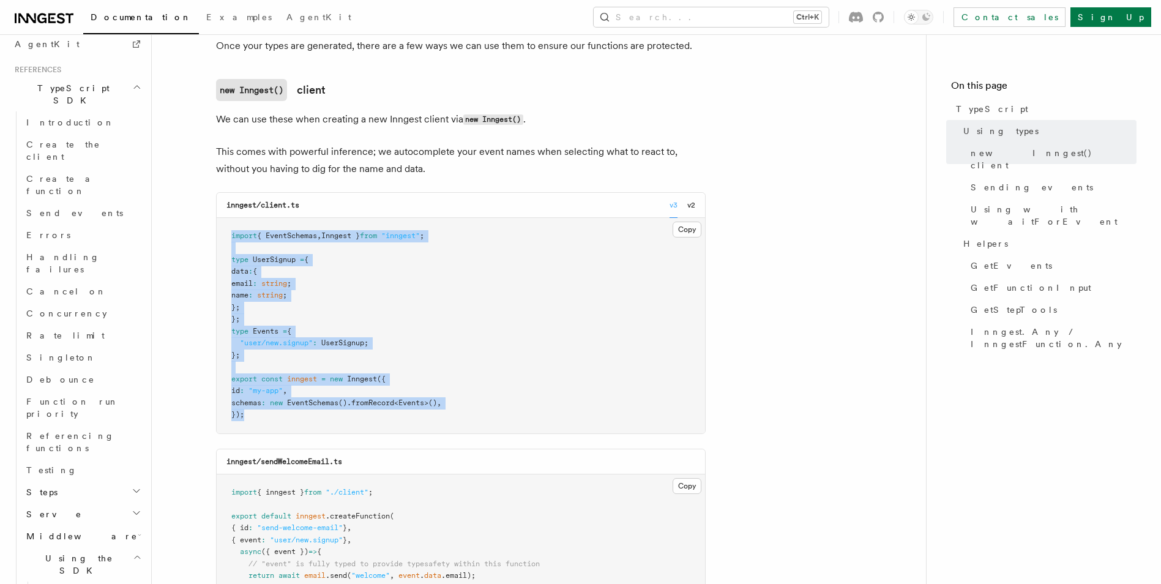
drag, startPoint x: 246, startPoint y: 414, endPoint x: 219, endPoint y: 234, distance: 182.0
click at [219, 234] on pre "import { EventSchemas , Inngest } from "inngest" ; type UserSignup = { data : {…" at bounding box center [461, 326] width 489 height 216
copy code "import { EventSchemas , Inngest } from "inngest" ; type UserSignup = { data : {…"
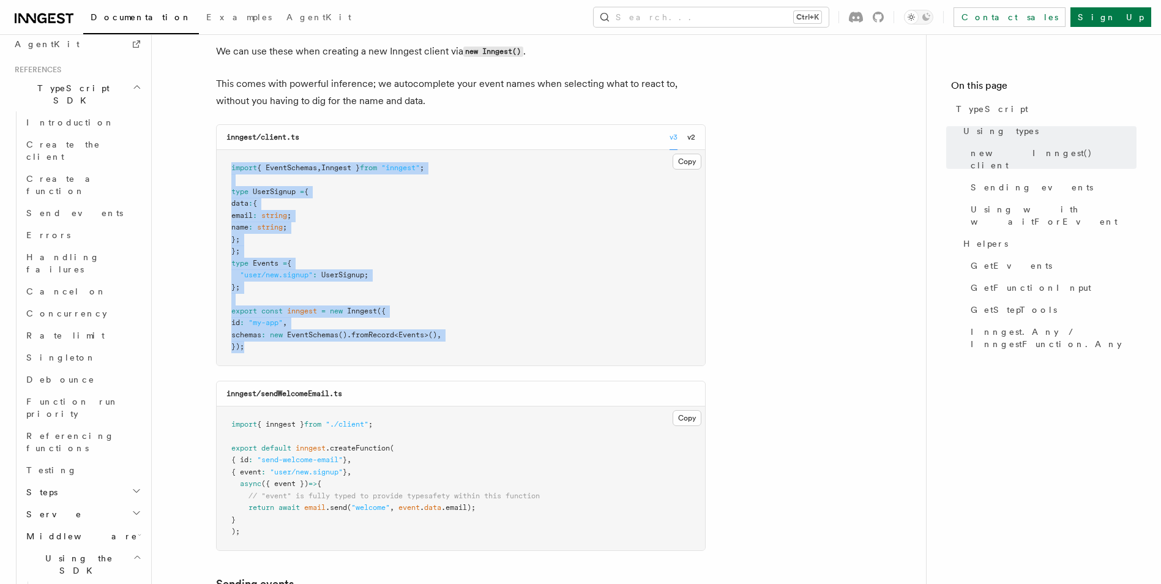
scroll to position [612, 0]
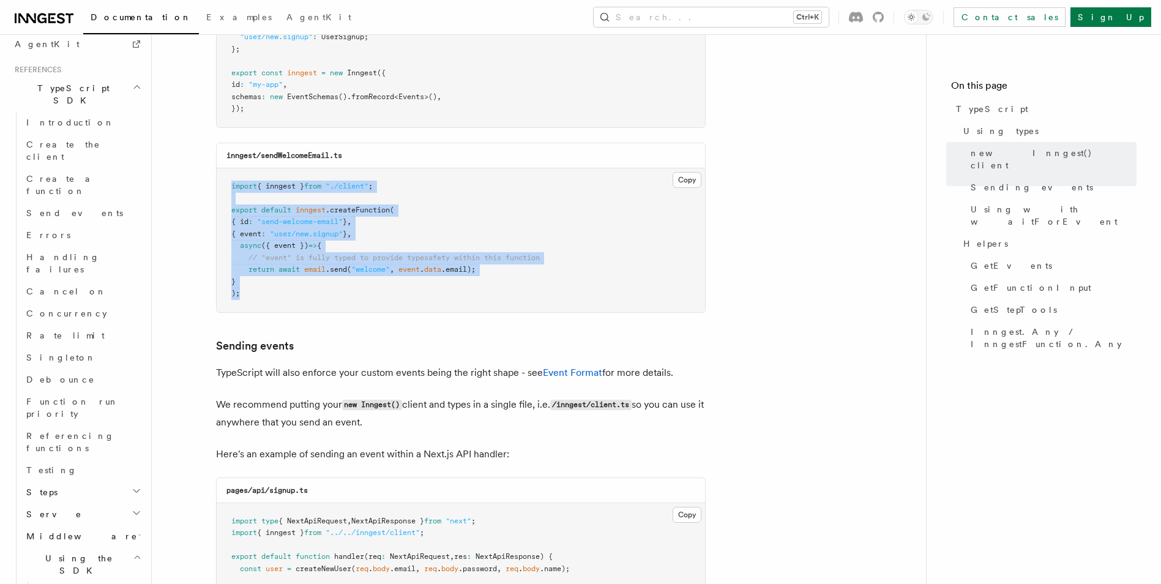
drag, startPoint x: 249, startPoint y: 294, endPoint x: 231, endPoint y: 184, distance: 111.5
click at [231, 184] on pre "import { inngest } from "./client" ; export default inngest .createFunction ( {…" at bounding box center [461, 240] width 489 height 144
copy code "import { inngest } from "./client" ; export default inngest .createFunction ( {…"
click at [60, 285] on span "Cancel on" at bounding box center [66, 291] width 80 height 12
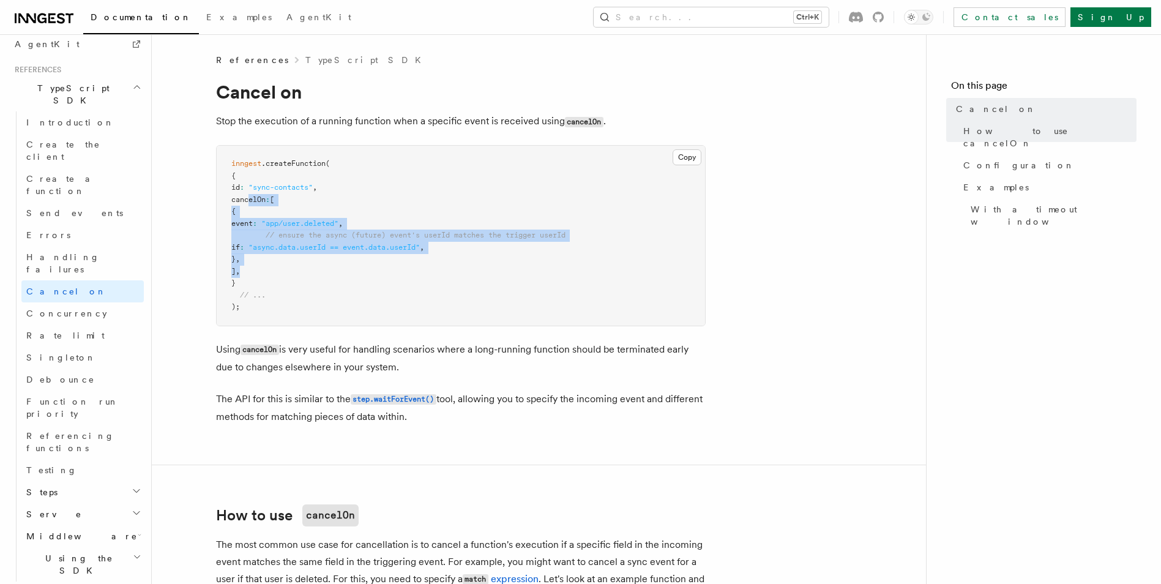
drag, startPoint x: 247, startPoint y: 198, endPoint x: 268, endPoint y: 274, distance: 78.1
click at [268, 274] on pre "inngest .createFunction ( { id : "sync-contacts" , cancelOn : [ { event : "app/…" at bounding box center [461, 236] width 489 height 180
drag, startPoint x: 268, startPoint y: 274, endPoint x: 246, endPoint y: 228, distance: 50.4
copy code "cancelOn : [ { event : "app/user.deleted" , // ensure the async (future) event'…"
click at [101, 582] on h2 "Python SDK" at bounding box center [77, 593] width 134 height 22
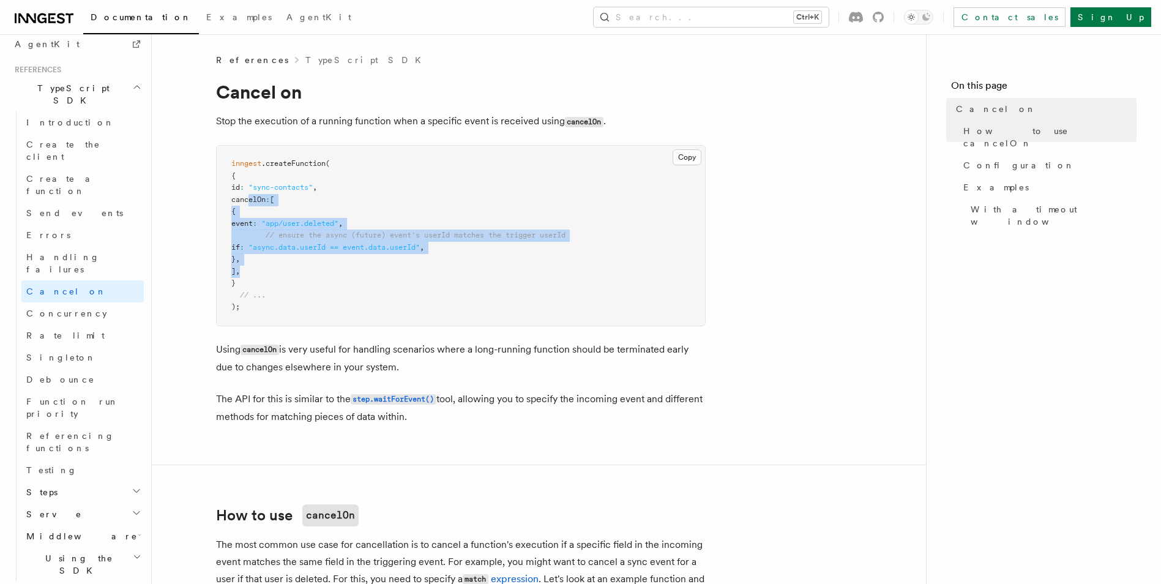
click at [101, 582] on h2 "Python SDK" at bounding box center [77, 593] width 134 height 22
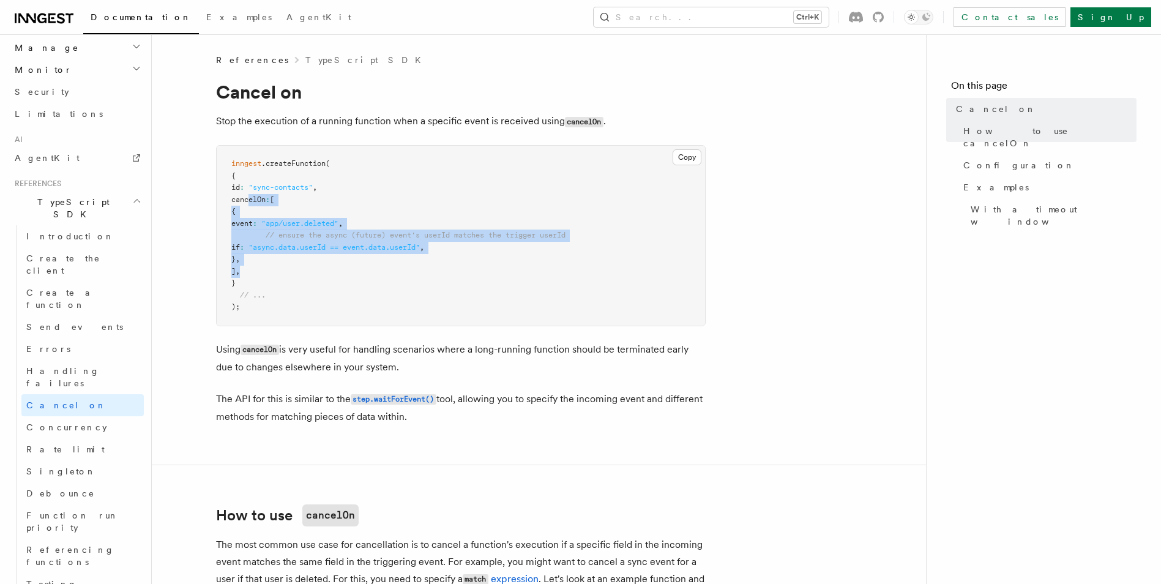
scroll to position [632, 0]
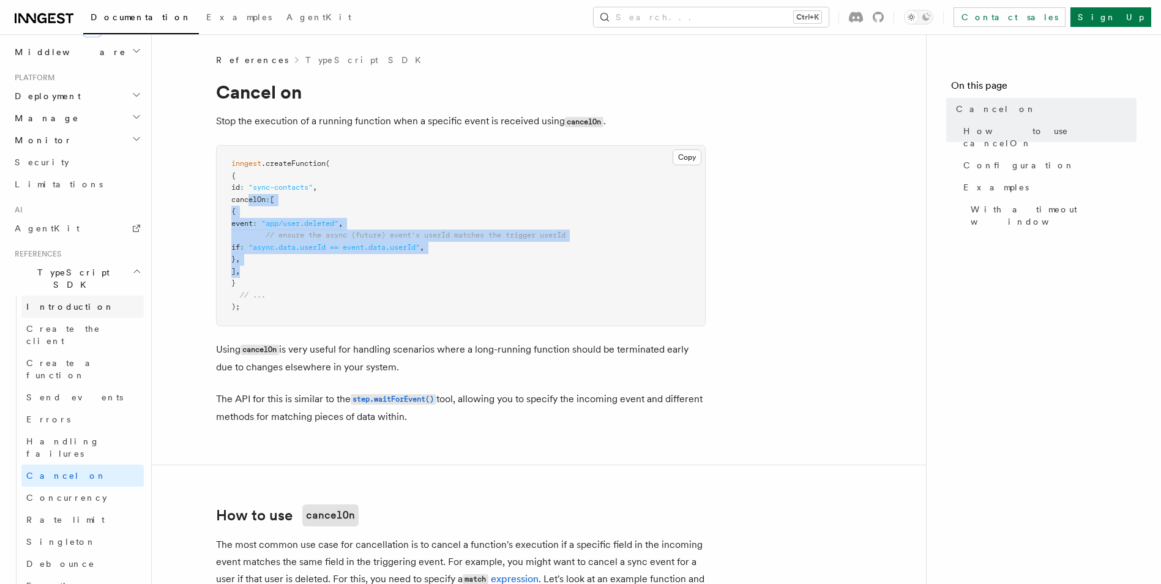
click at [94, 296] on link "Introduction" at bounding box center [82, 307] width 122 height 22
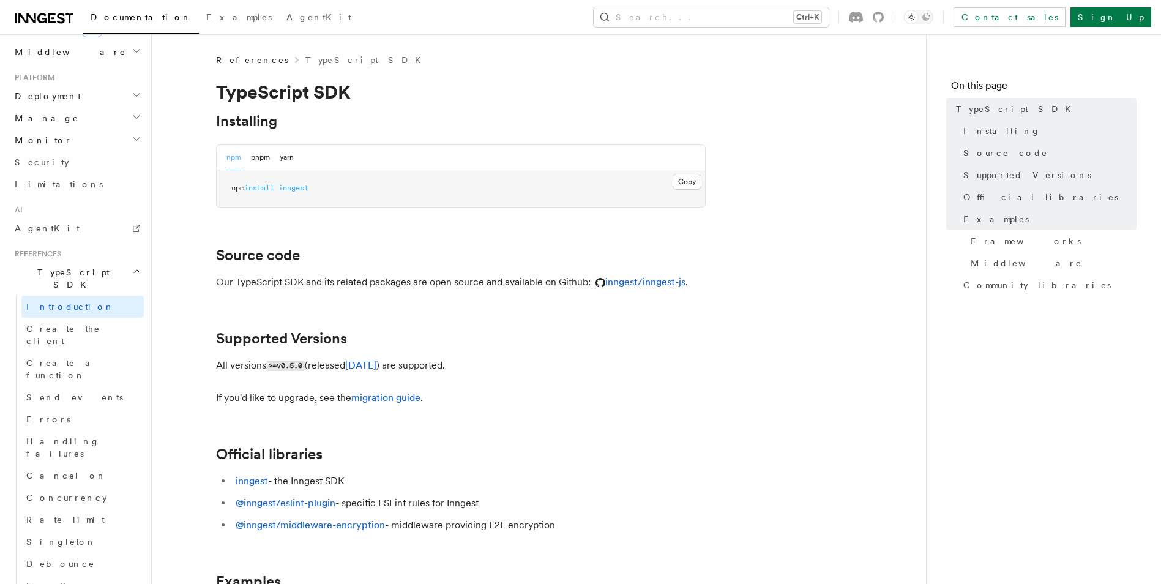
scroll to position [61, 0]
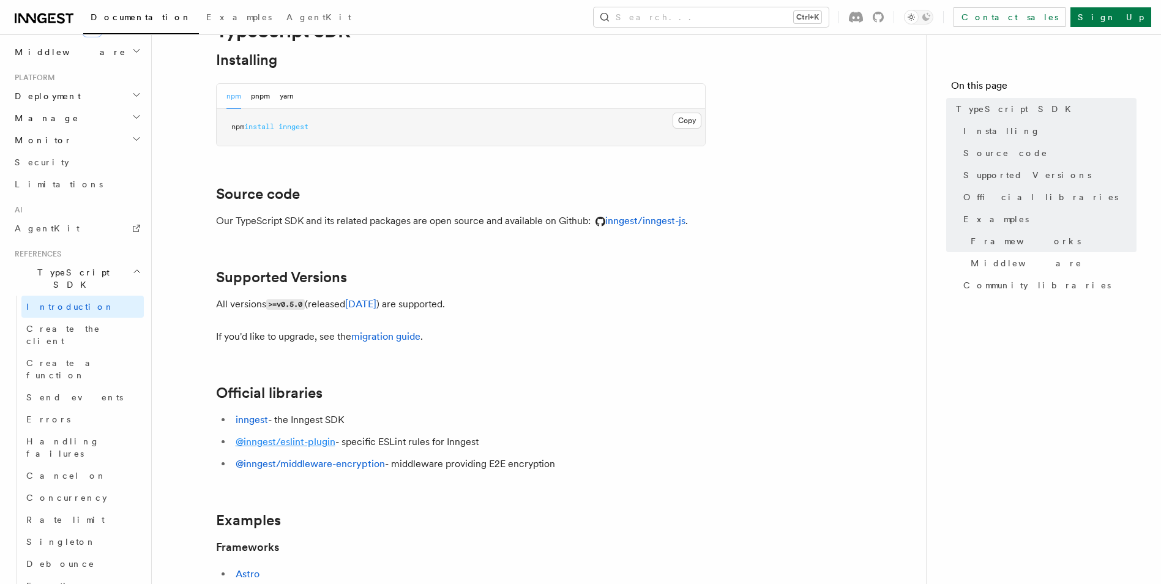
click at [304, 438] on link "@inngest/eslint-plugin" at bounding box center [286, 442] width 100 height 12
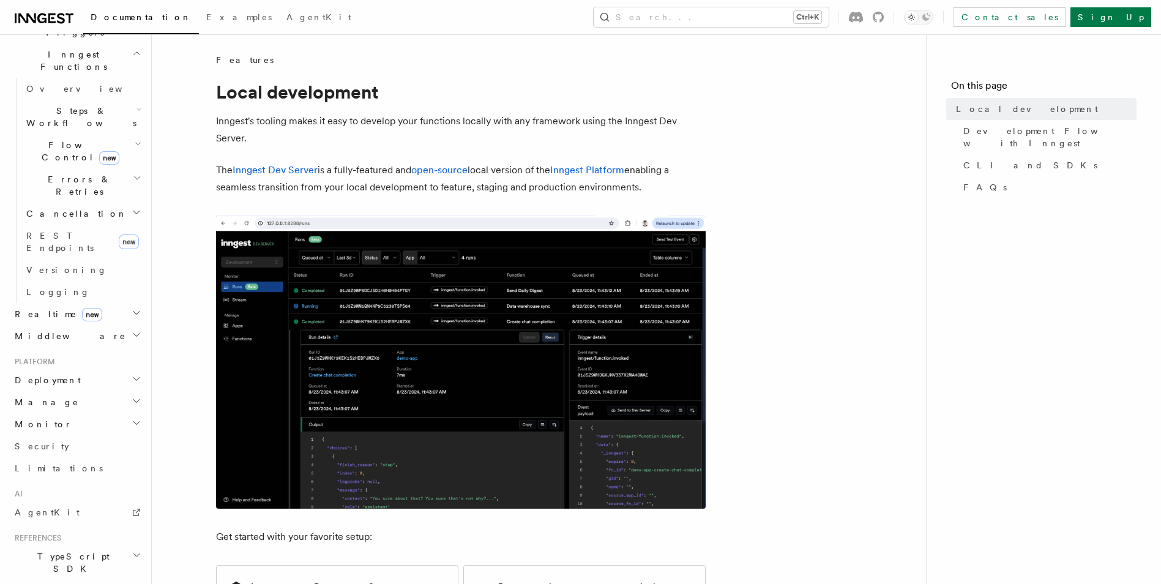
scroll to position [470, 0]
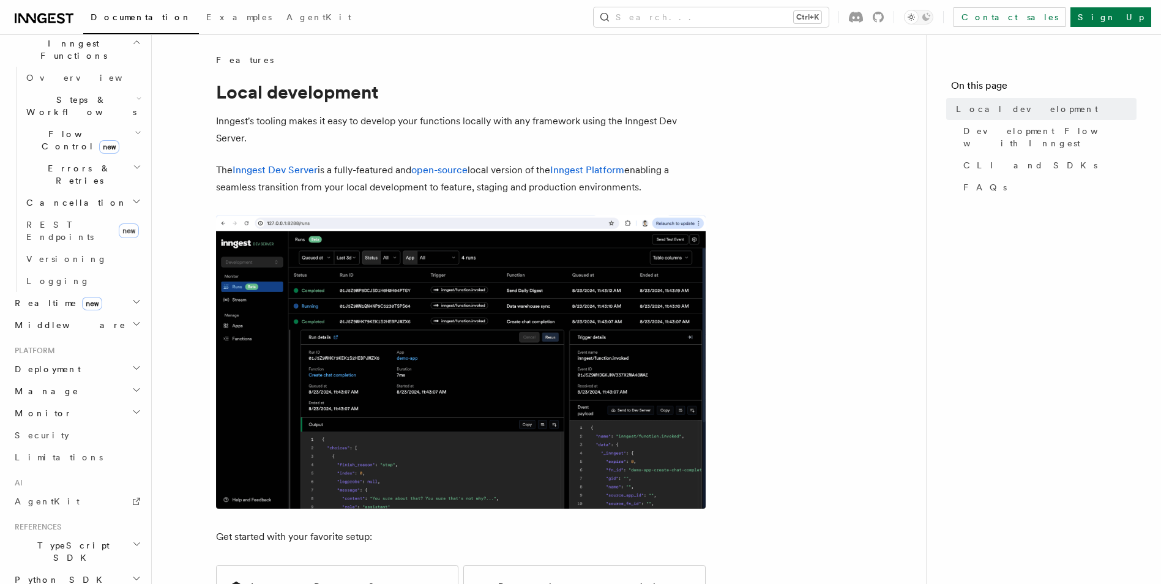
click at [110, 535] on h2 "TypeScript SDK" at bounding box center [77, 552] width 134 height 34
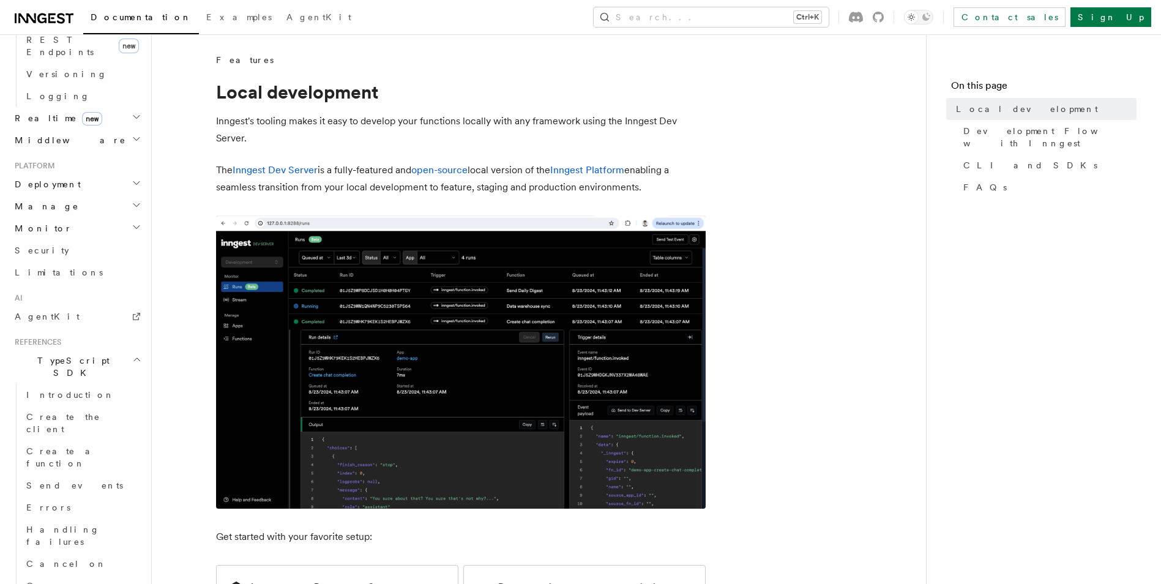
scroll to position [715, 0]
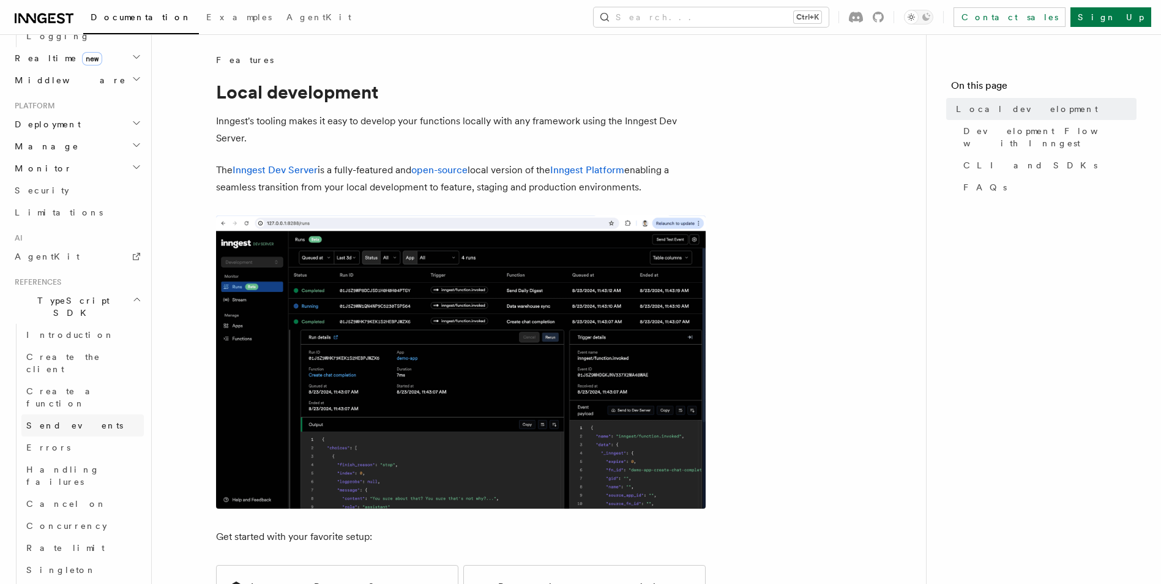
click at [67, 421] on span "Send events" at bounding box center [74, 426] width 97 height 10
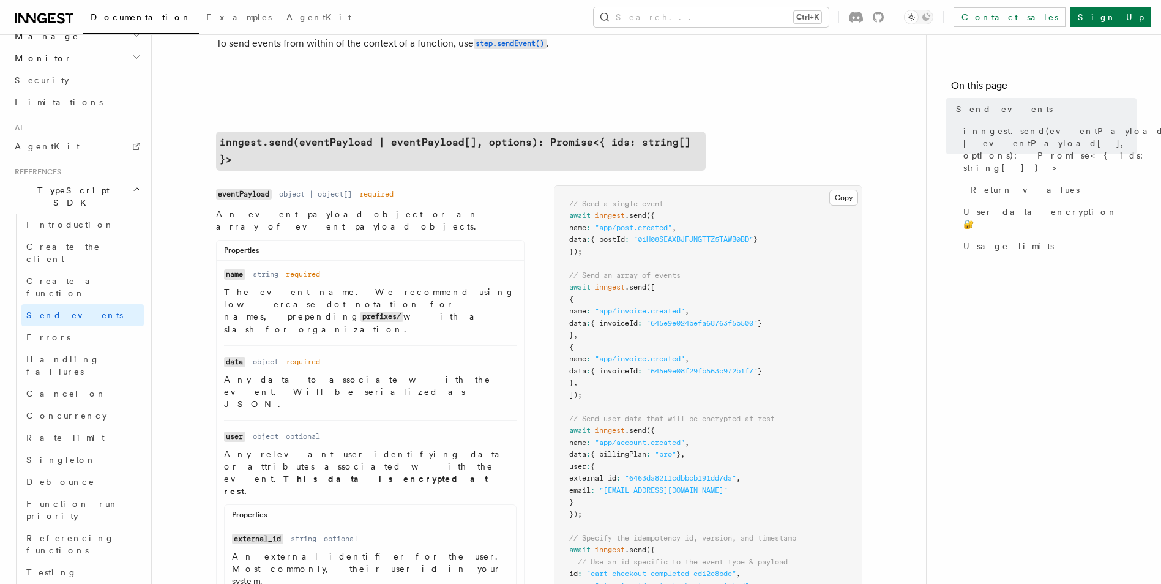
scroll to position [306, 0]
click at [81, 583] on h2 "Steps" at bounding box center [82, 594] width 122 height 22
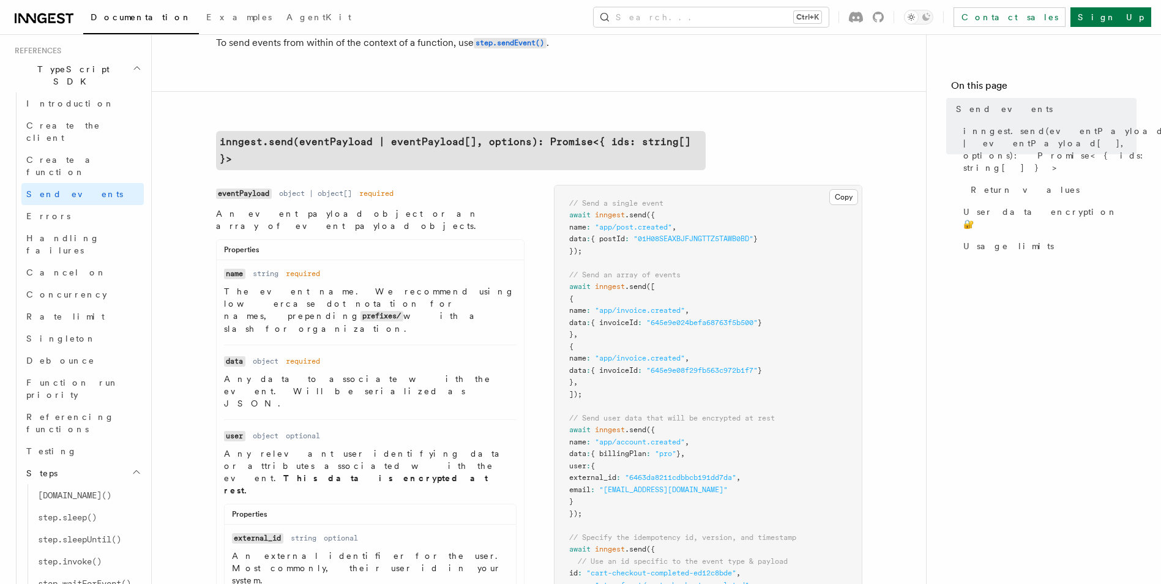
scroll to position [837, 0]
click at [99, 577] on span "step.waitForEvent()" at bounding box center [84, 582] width 93 height 10
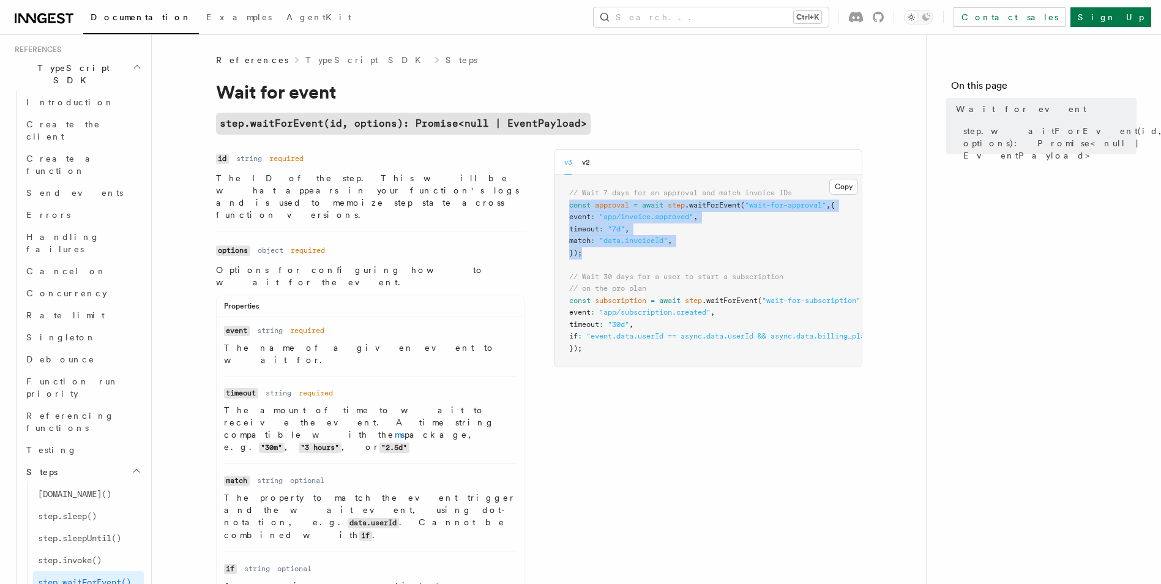
drag, startPoint x: 587, startPoint y: 257, endPoint x: 563, endPoint y: 207, distance: 55.9
click at [563, 207] on pre "// Wait 7 days for an approval and match invoice IDs const approval = await ste…" at bounding box center [708, 271] width 307 height 192
drag, startPoint x: 563, startPoint y: 207, endPoint x: 599, endPoint y: 221, distance: 38.8
copy code "const approval = await step .waitForEvent ( "wait-for-approval" , { event : "ap…"
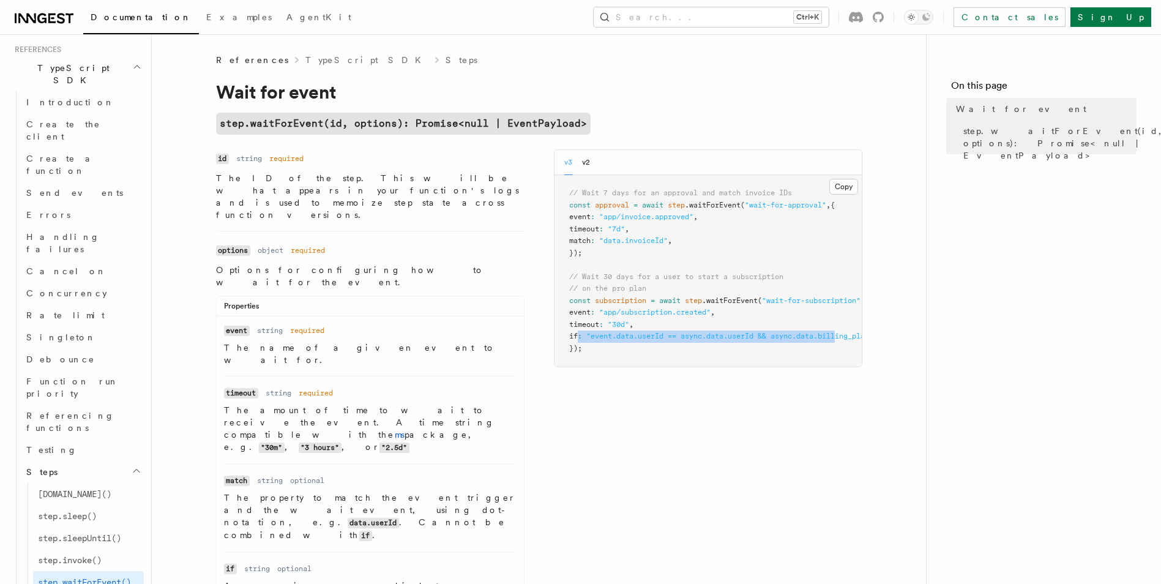
scroll to position [0, 88]
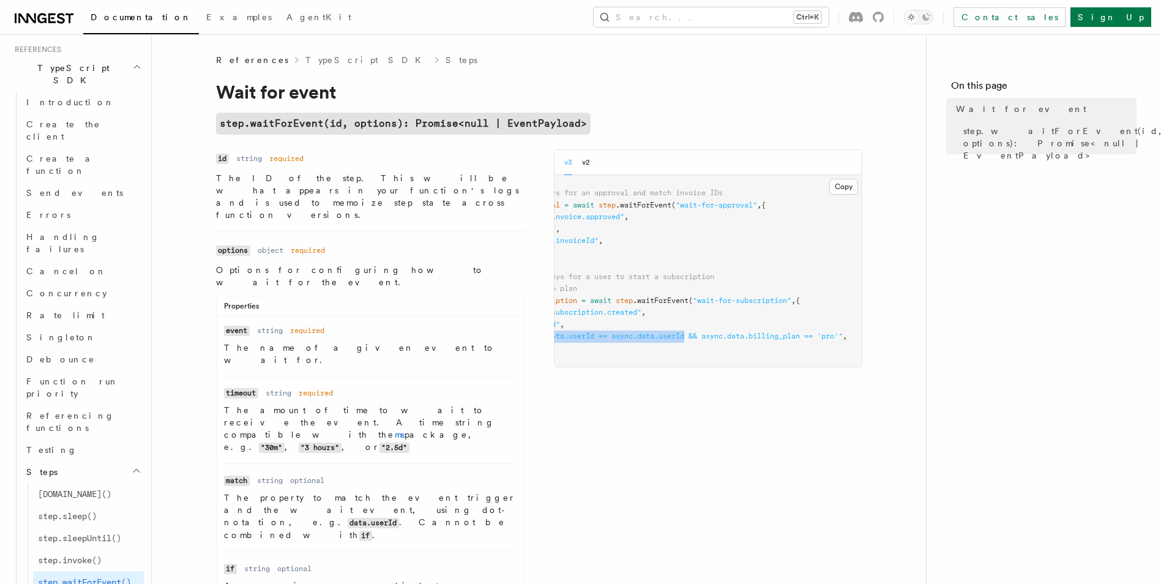
drag, startPoint x: 577, startPoint y: 335, endPoint x: 680, endPoint y: 340, distance: 103.6
click at [680, 340] on span "if : "event.data.userId == async.data.userId && async.data.billing_plan == 'pro…" at bounding box center [673, 336] width 347 height 9
drag, startPoint x: 680, startPoint y: 340, endPoint x: 662, endPoint y: 340, distance: 17.8
copy span "if : "event.data.userId == async.data.userId"
